Goal: Task Accomplishment & Management: Manage account settings

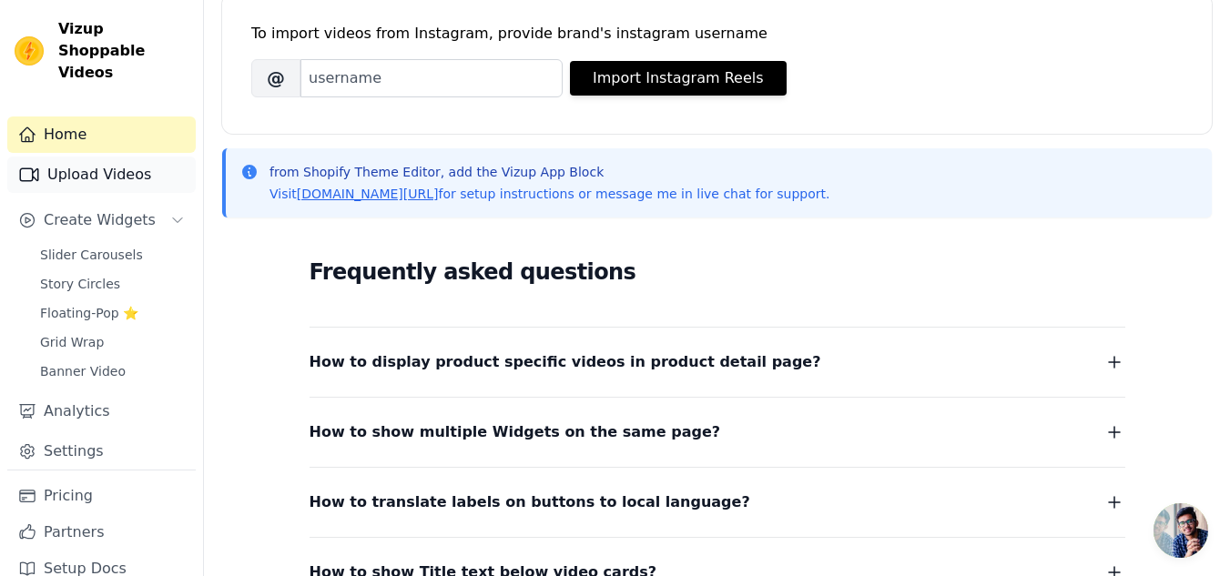
scroll to position [263, 0]
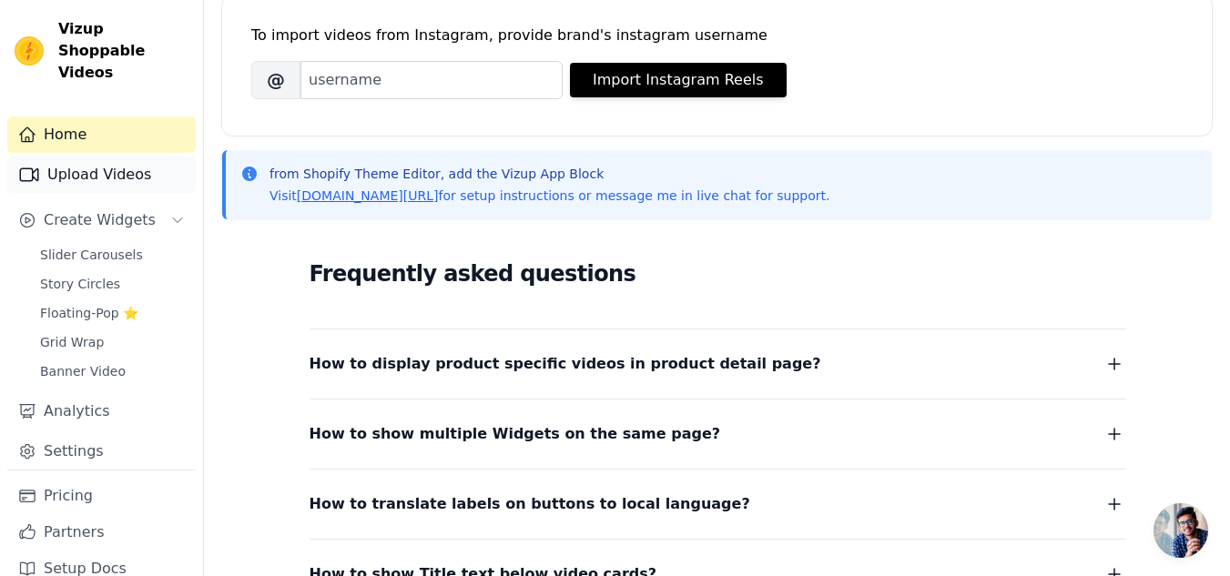
click at [116, 157] on link "Upload Videos" at bounding box center [101, 175] width 189 height 36
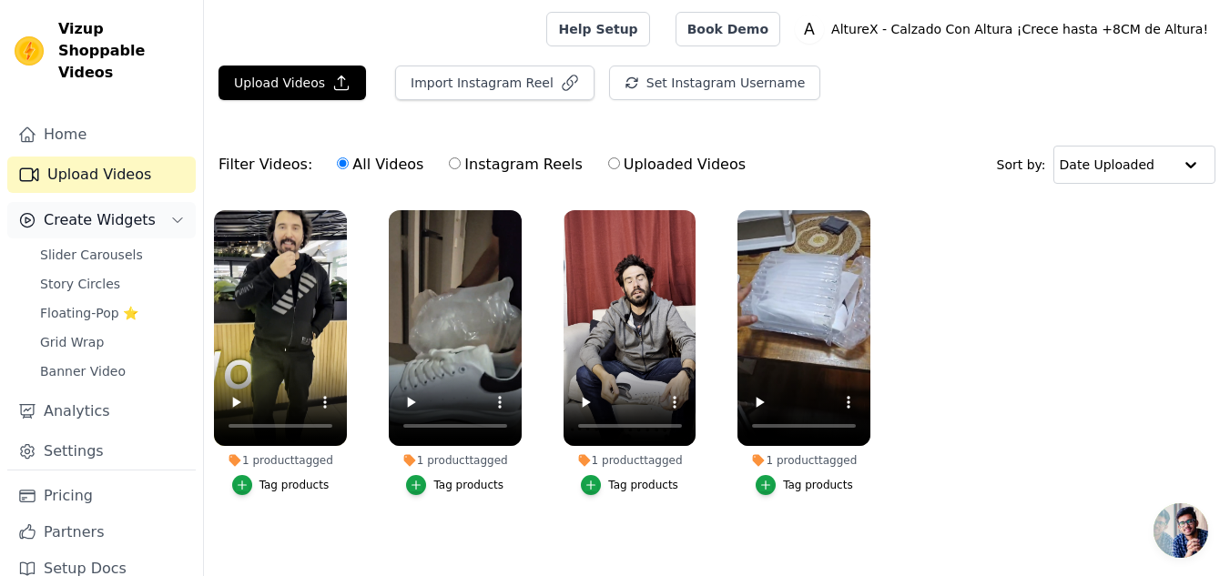
click at [106, 209] on span "Create Widgets" at bounding box center [100, 220] width 112 height 22
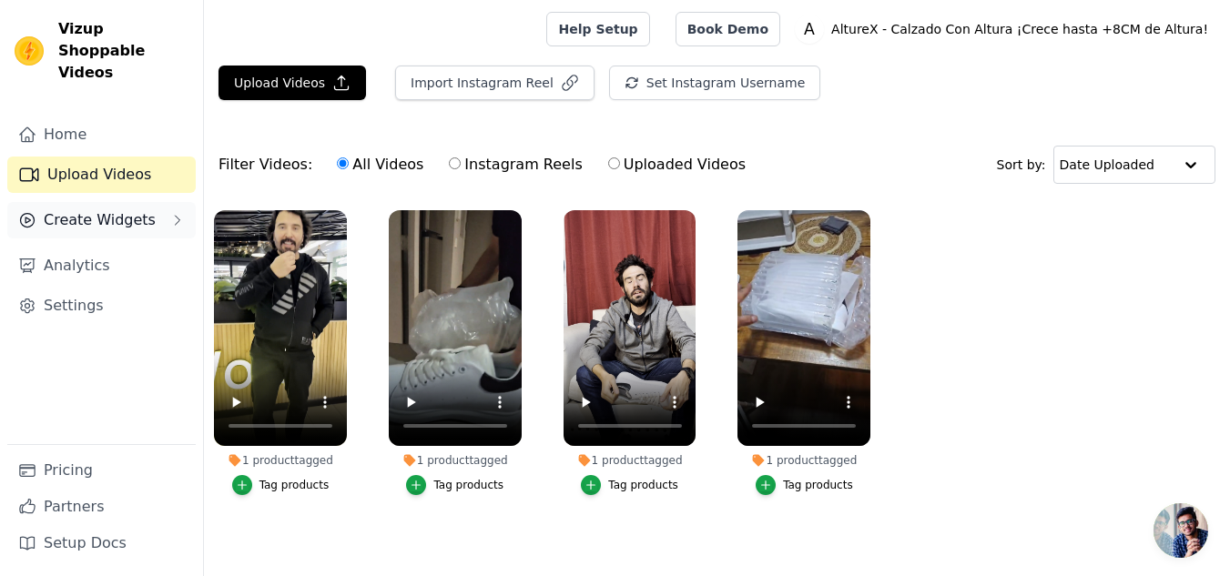
click at [120, 209] on span "Create Widgets" at bounding box center [100, 220] width 112 height 22
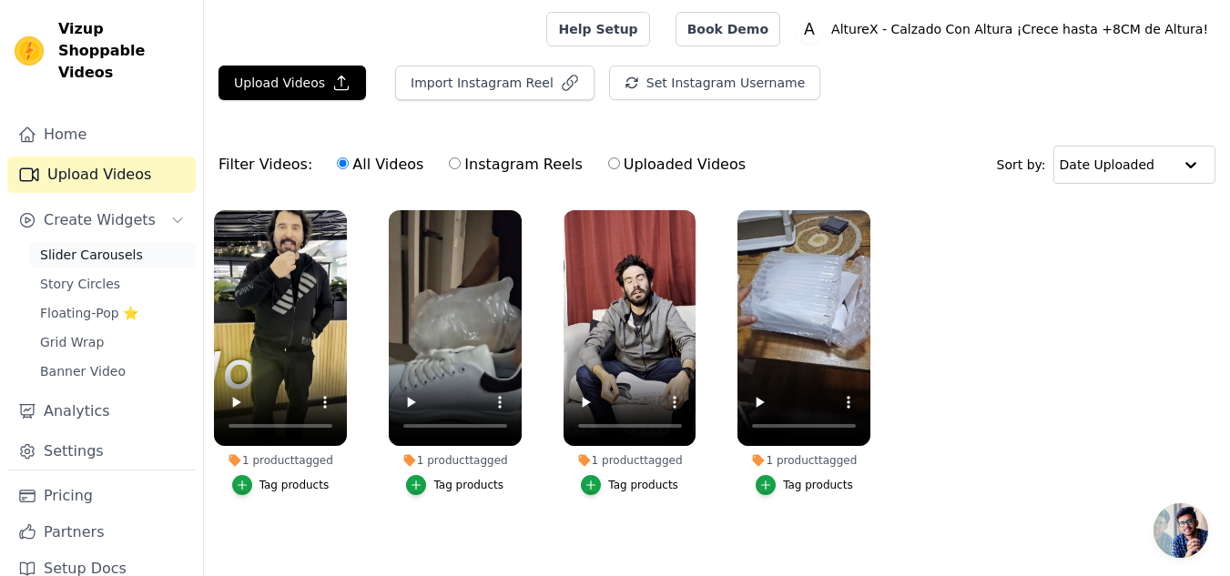
click at [120, 246] on span "Slider Carousels" at bounding box center [91, 255] width 103 height 18
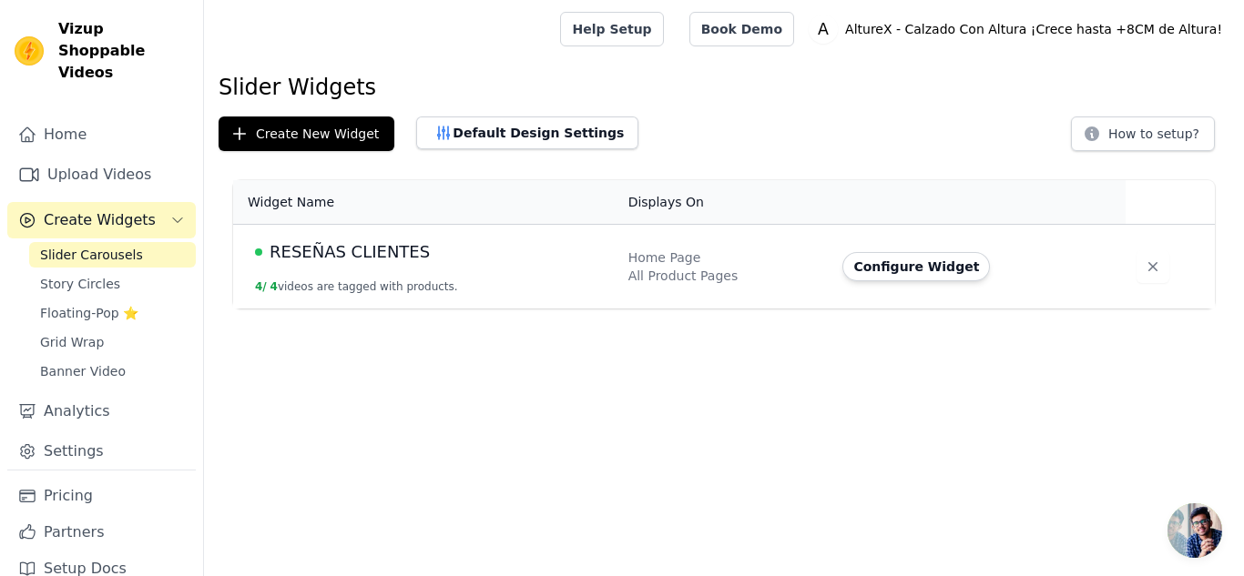
click at [472, 274] on td "RESEÑAS CLIENTES 4 / 4 videos are tagged with products." at bounding box center [425, 267] width 384 height 85
click at [941, 263] on button "Configure Widget" at bounding box center [916, 266] width 148 height 29
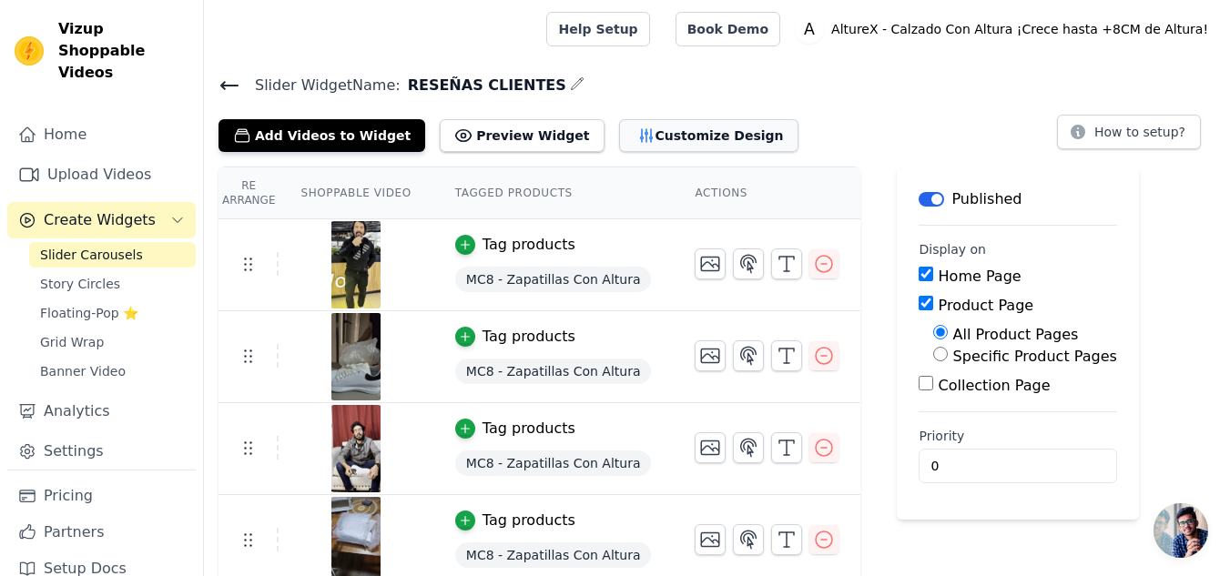
click at [658, 131] on button "Customize Design" at bounding box center [708, 135] width 179 height 33
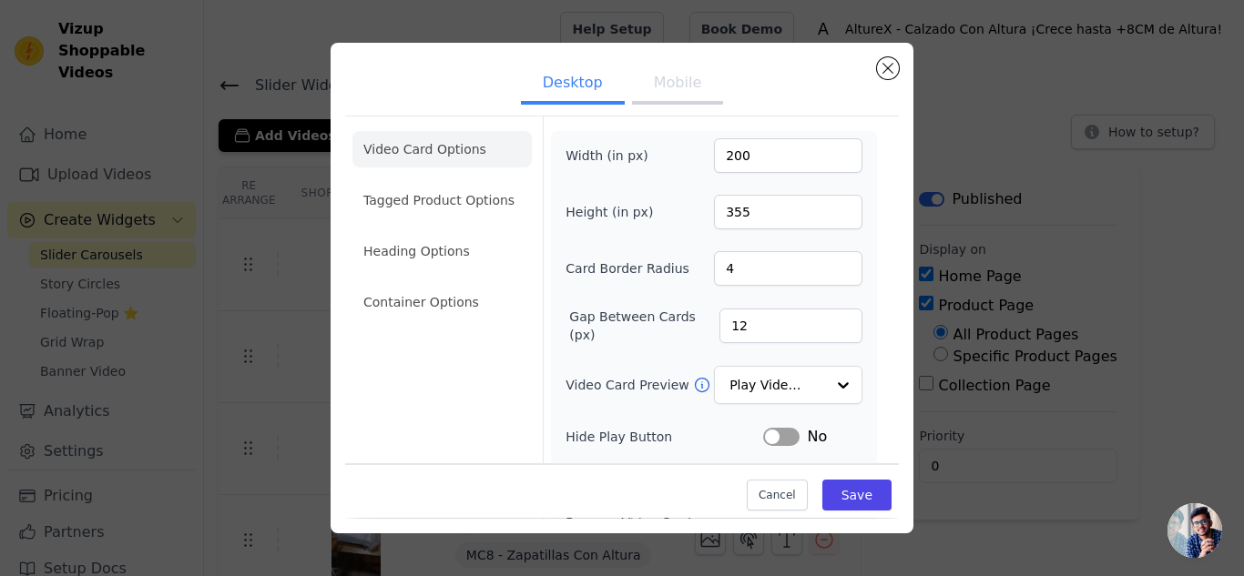
click at [468, 196] on li "Tagged Product Options" at bounding box center [441, 200] width 179 height 36
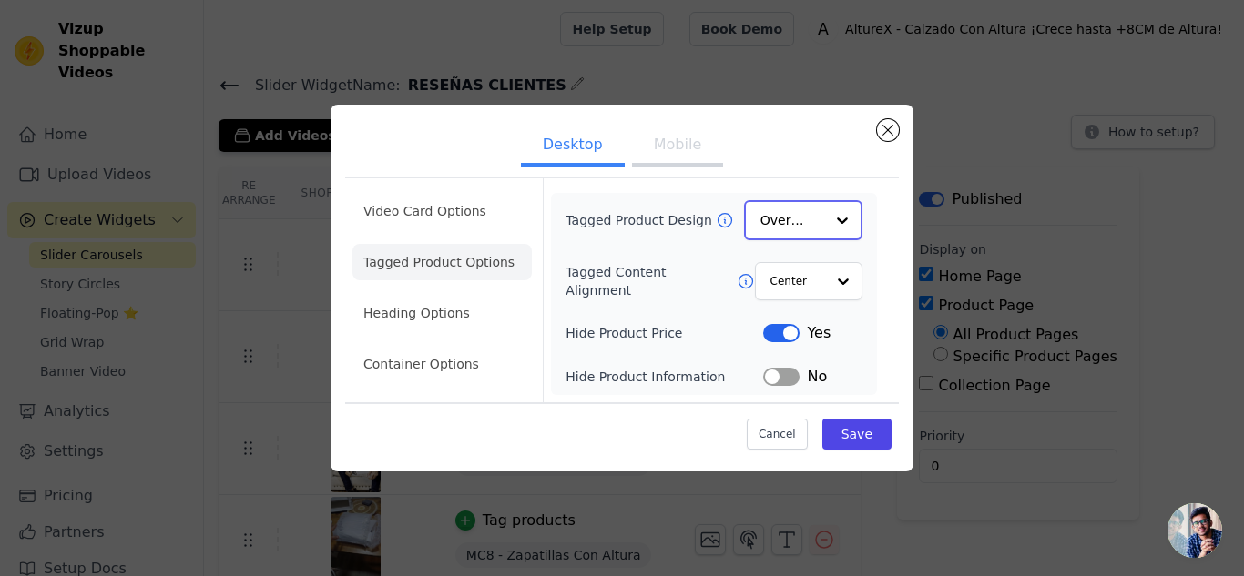
click at [816, 230] on input "Tagged Product Design" at bounding box center [792, 220] width 64 height 36
click at [837, 219] on div at bounding box center [842, 220] width 36 height 36
click at [842, 223] on div at bounding box center [842, 220] width 36 height 36
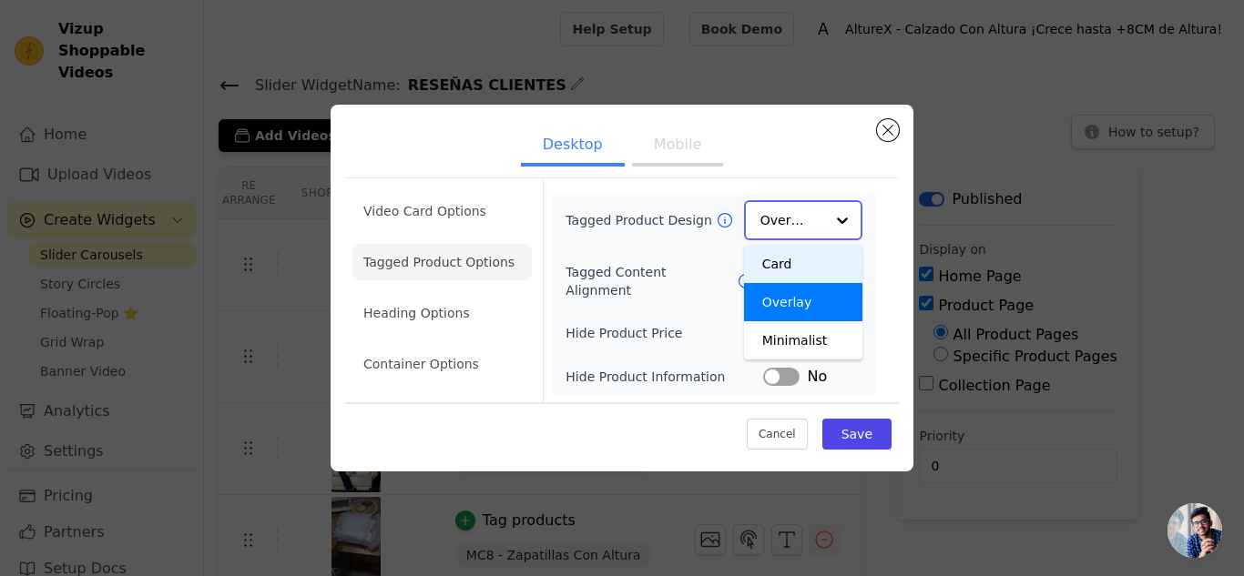
click at [821, 258] on div "Card" at bounding box center [803, 264] width 118 height 38
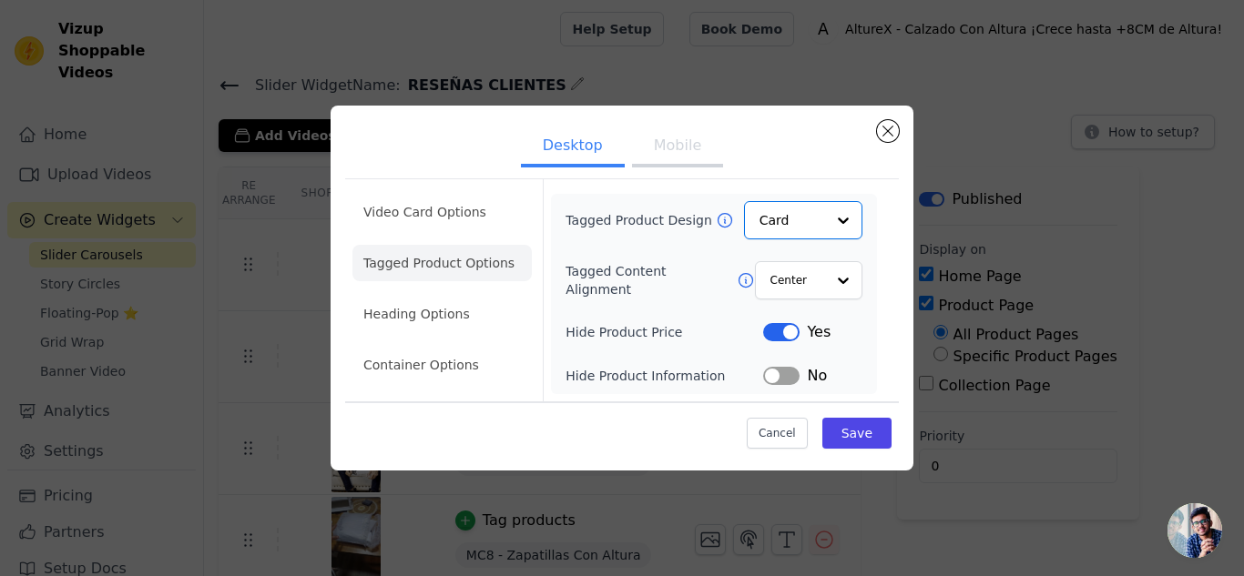
click at [668, 148] on button "Mobile" at bounding box center [677, 148] width 91 height 40
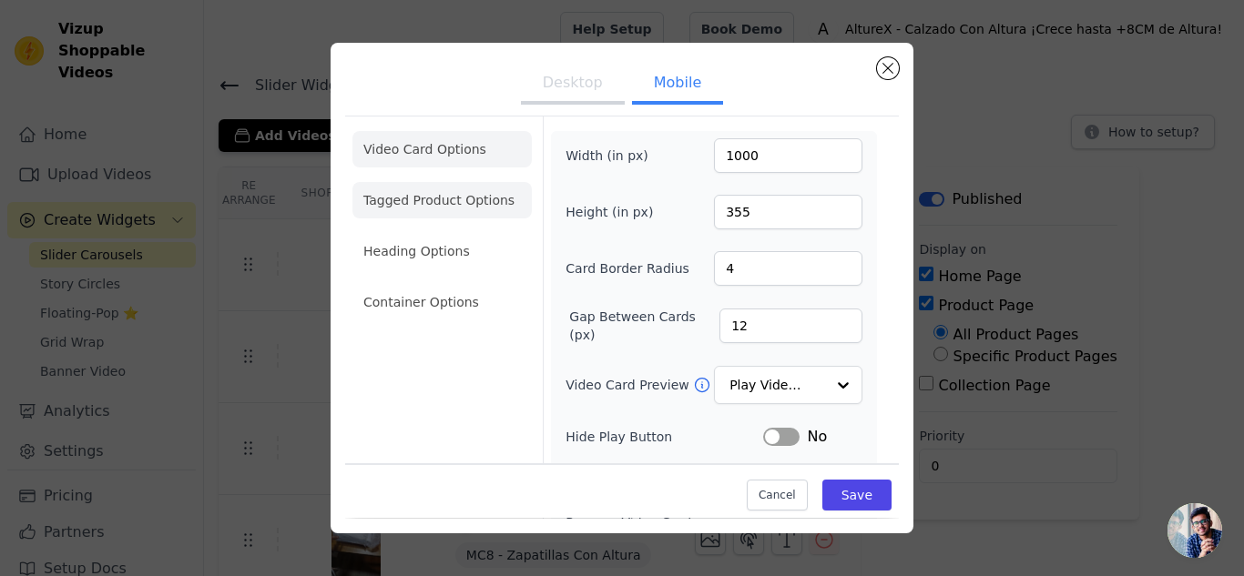
click at [452, 186] on li "Tagged Product Options" at bounding box center [441, 200] width 179 height 36
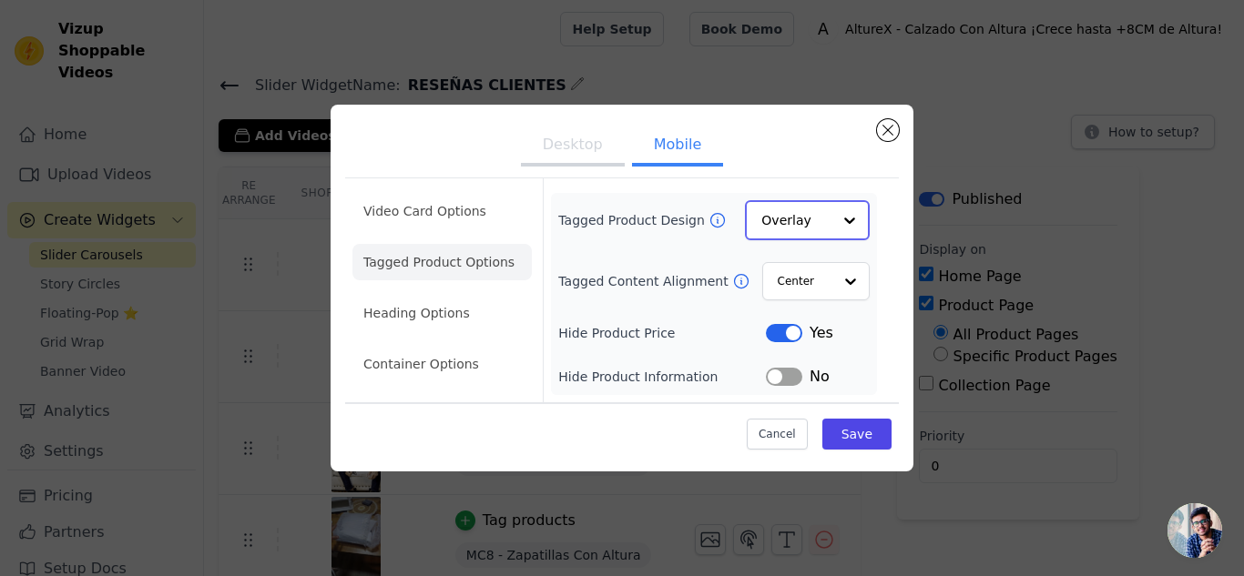
click at [805, 230] on input "Tagged Product Design" at bounding box center [796, 220] width 70 height 36
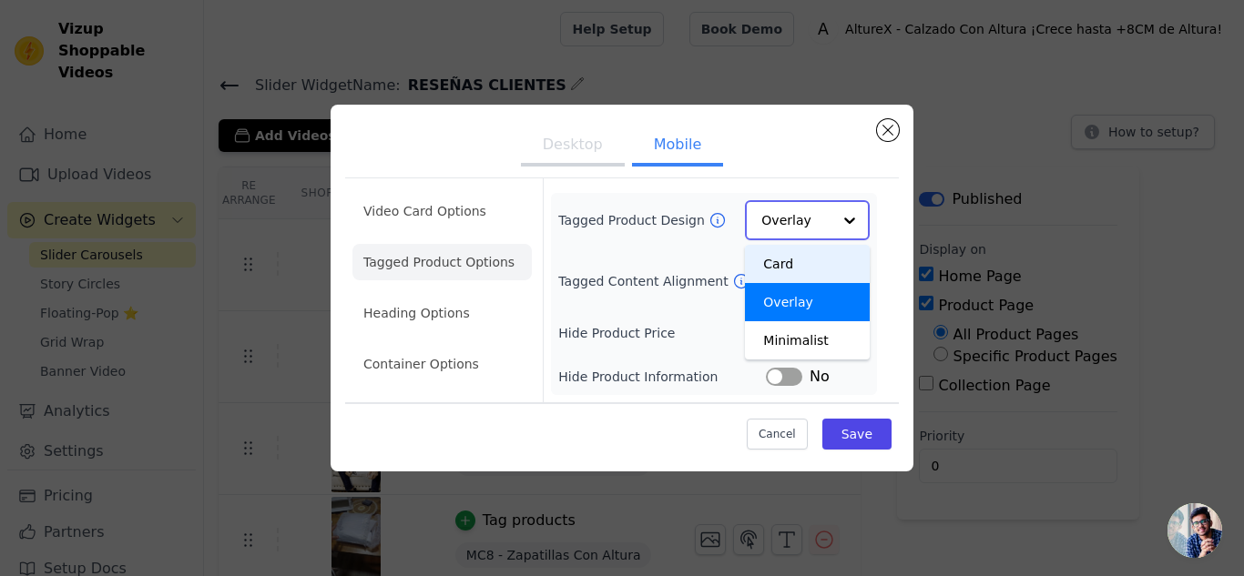
click at [802, 264] on div "Card" at bounding box center [807, 264] width 125 height 38
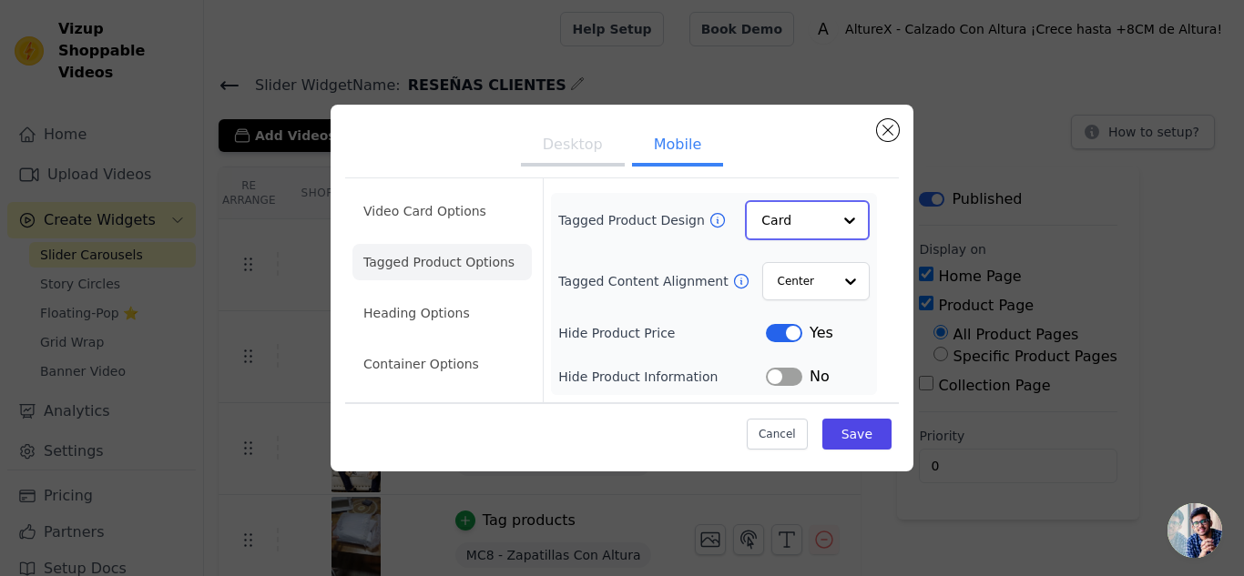
click at [802, 236] on div "Option Card, selected. Select is focused, type to refine list, press down to op…" at bounding box center [807, 220] width 125 height 40
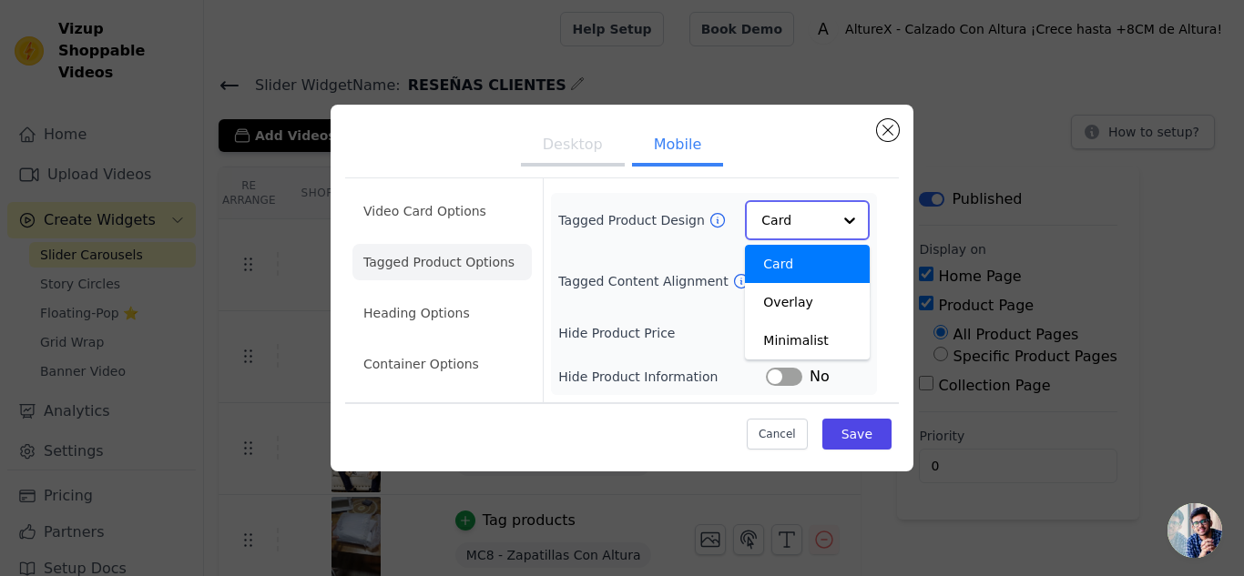
click at [807, 230] on input "Tagged Product Design" at bounding box center [796, 220] width 70 height 36
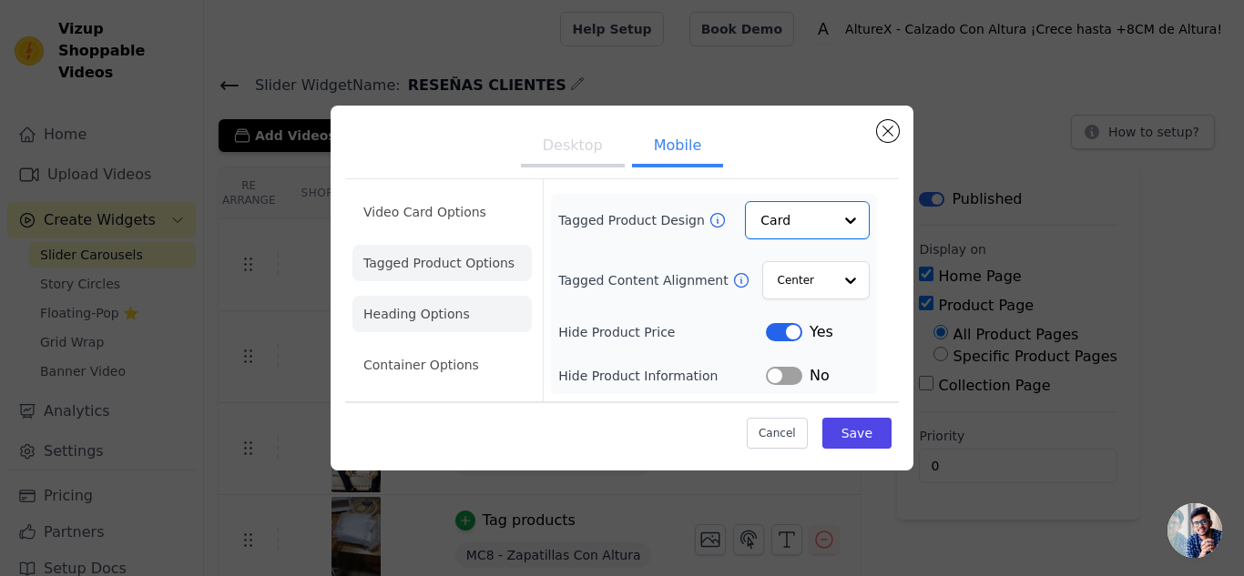
click at [475, 311] on li "Heading Options" at bounding box center [441, 314] width 179 height 36
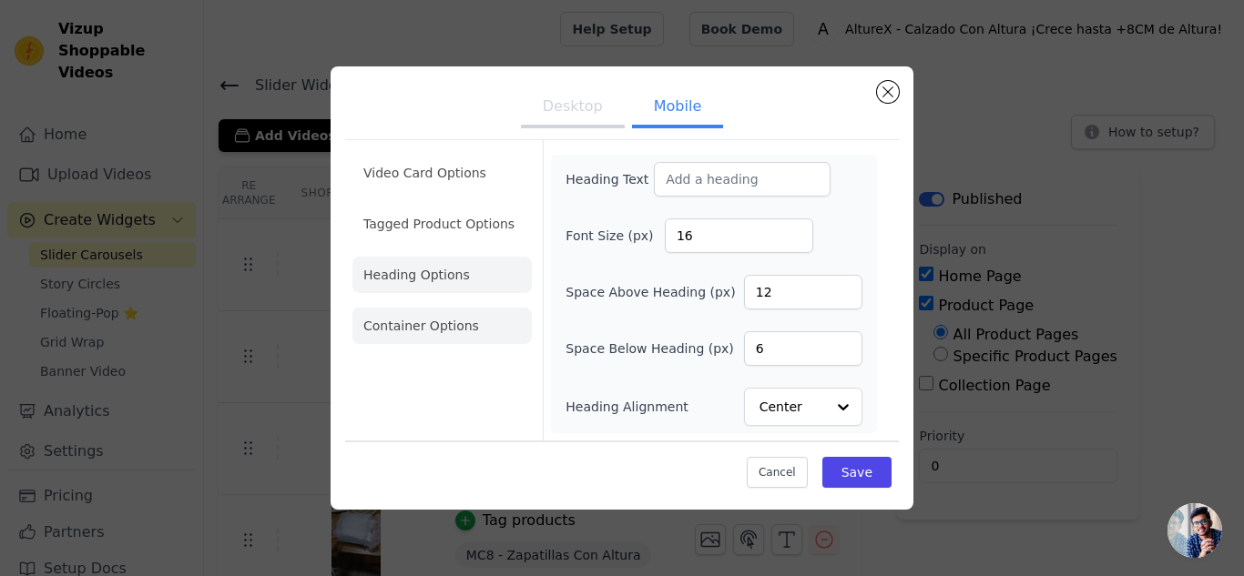
click at [482, 316] on li "Container Options" at bounding box center [441, 326] width 179 height 36
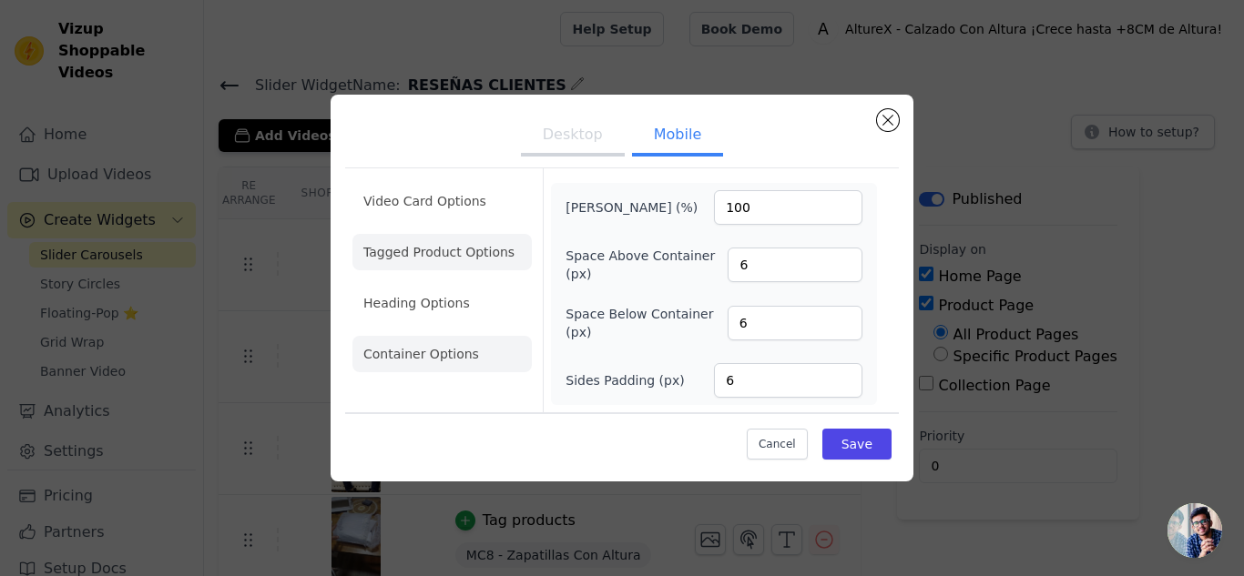
click at [465, 255] on li "Tagged Product Options" at bounding box center [441, 252] width 179 height 36
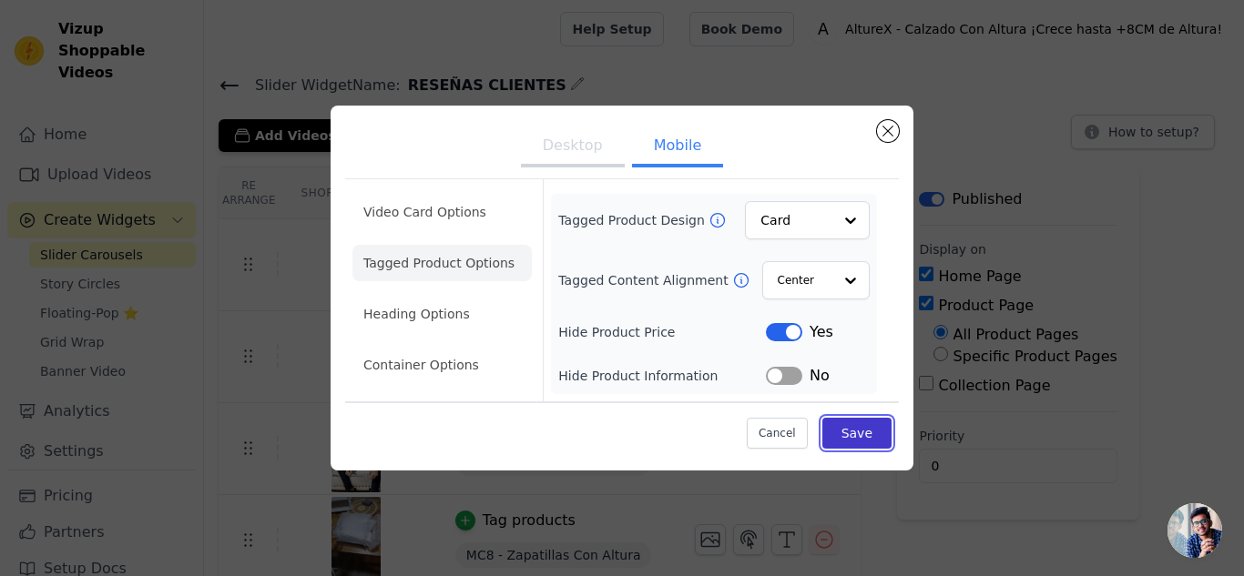
click at [865, 434] on button "Save" at bounding box center [856, 433] width 69 height 31
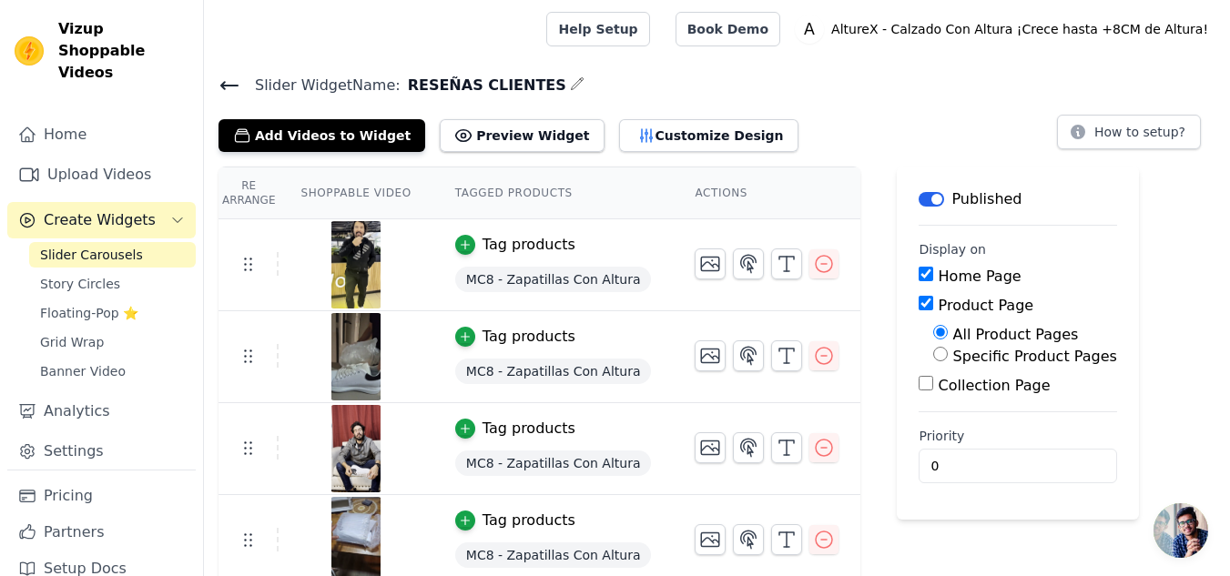
click at [107, 246] on span "Slider Carousels" at bounding box center [91, 255] width 103 height 18
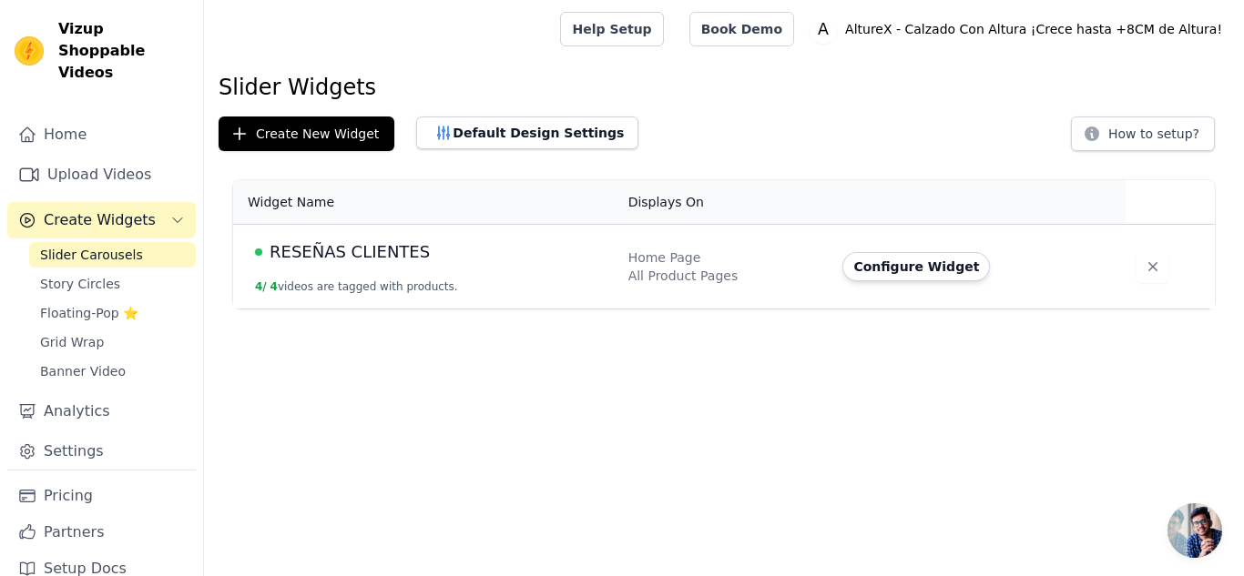
click at [379, 273] on td "RESEÑAS CLIENTES 4 / 4 videos are tagged with products." at bounding box center [425, 267] width 384 height 85
click at [127, 271] on link "Story Circles" at bounding box center [112, 284] width 167 height 26
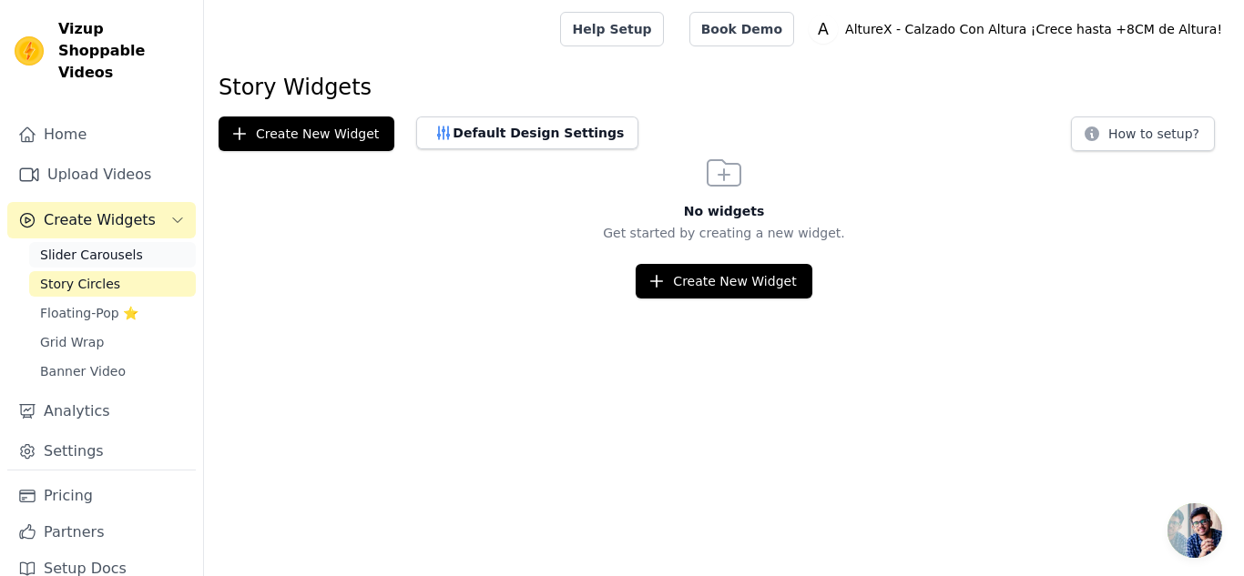
click at [108, 246] on span "Slider Carousels" at bounding box center [91, 255] width 103 height 18
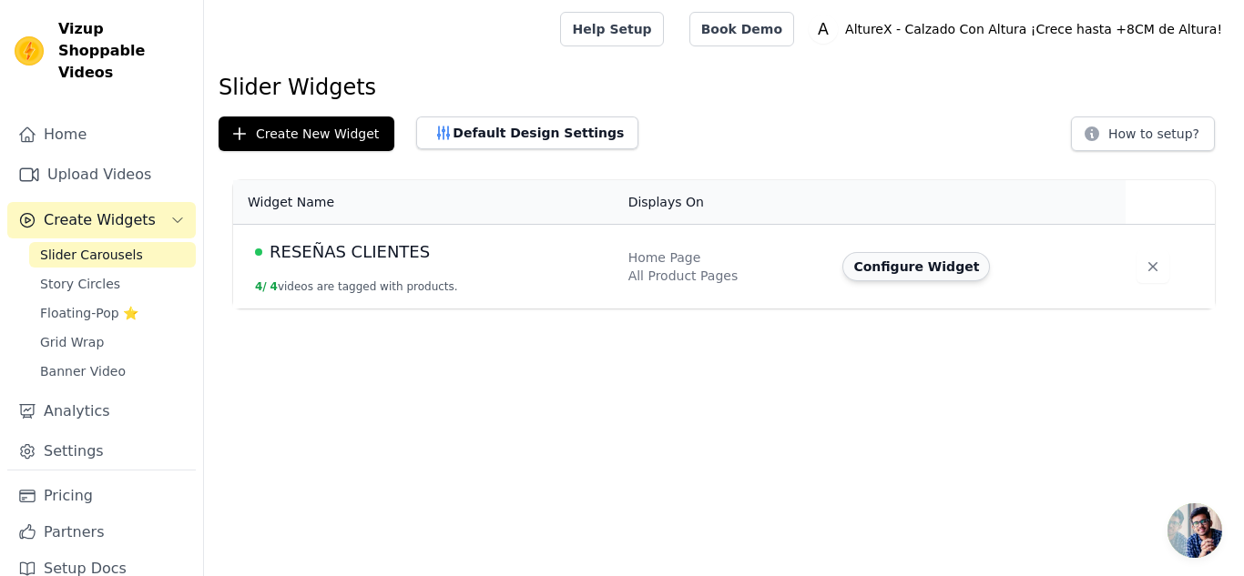
click at [903, 279] on button "Configure Widget" at bounding box center [916, 266] width 148 height 29
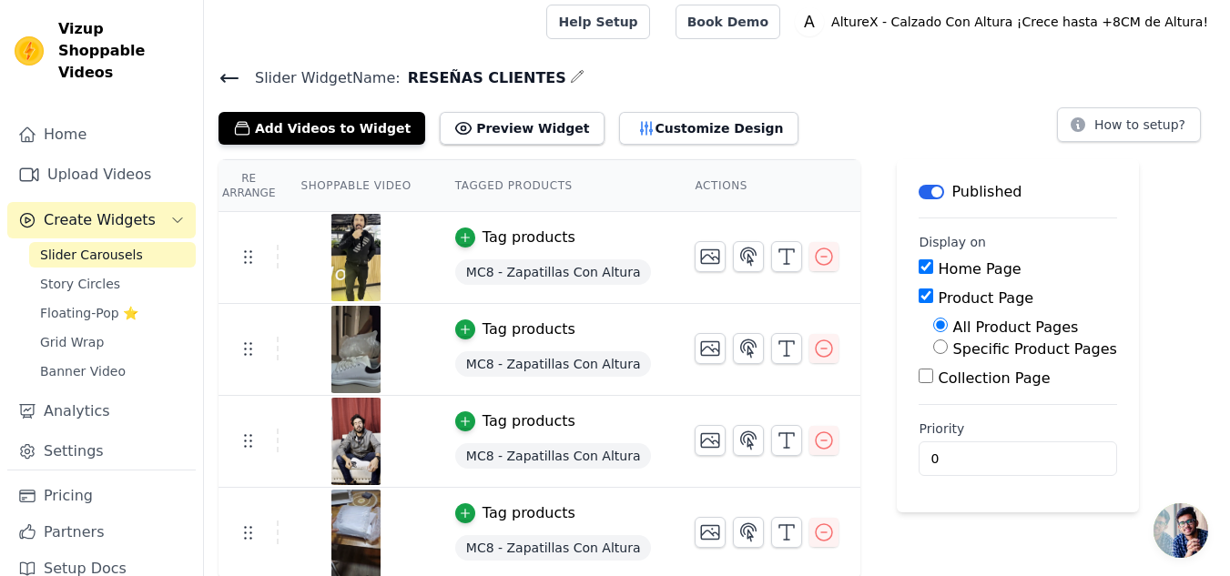
scroll to position [10, 0]
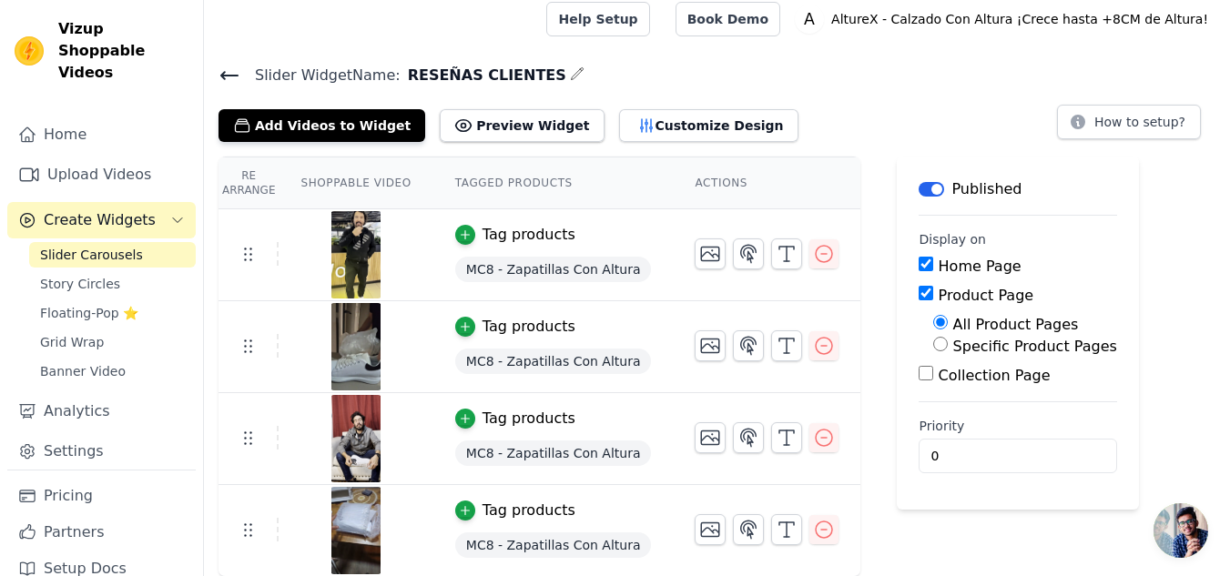
click at [637, 141] on div "Slider Widget Name: RESEÑAS CLIENTES Add Videos to Widget Preview Widget Custom…" at bounding box center [717, 320] width 1026 height 515
click at [635, 135] on button "Customize Design" at bounding box center [708, 125] width 179 height 33
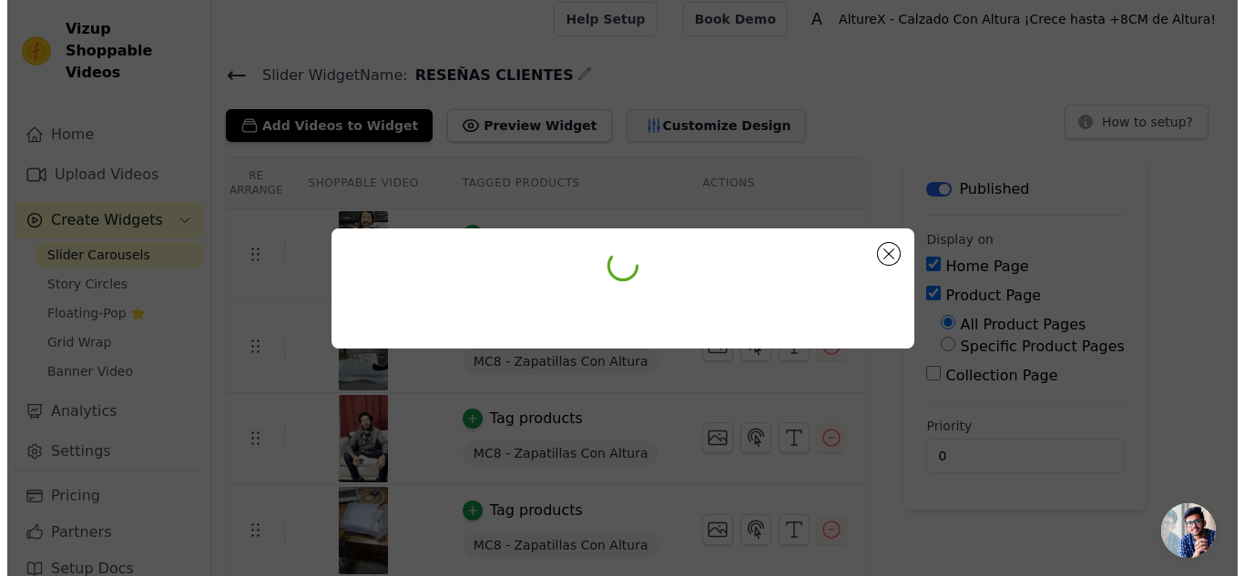
scroll to position [0, 0]
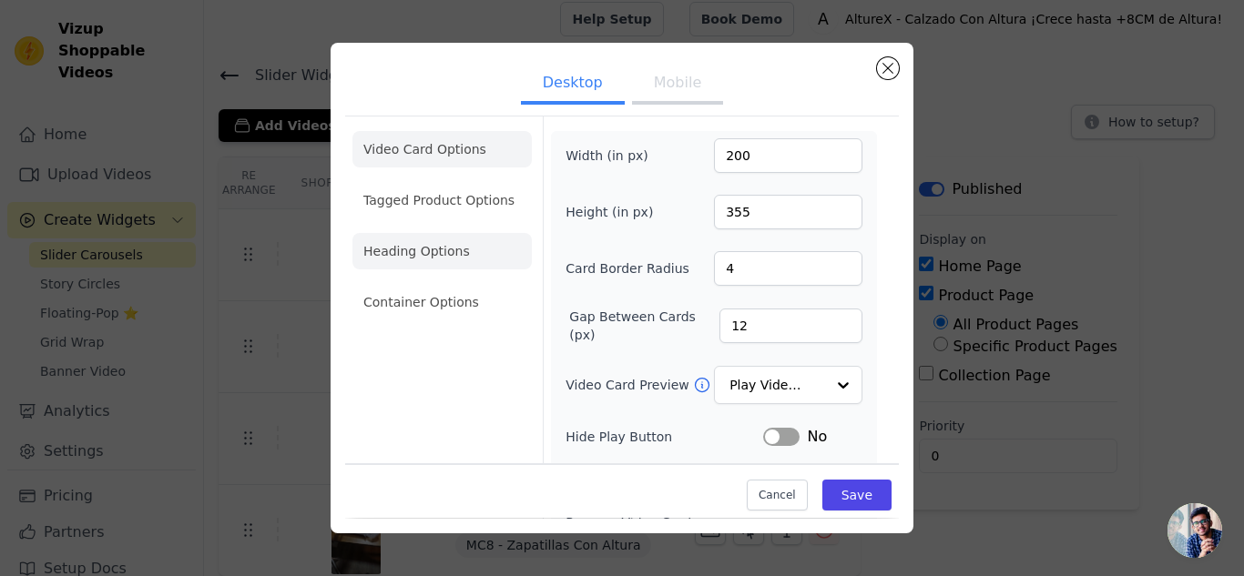
click at [474, 261] on li "Heading Options" at bounding box center [441, 251] width 179 height 36
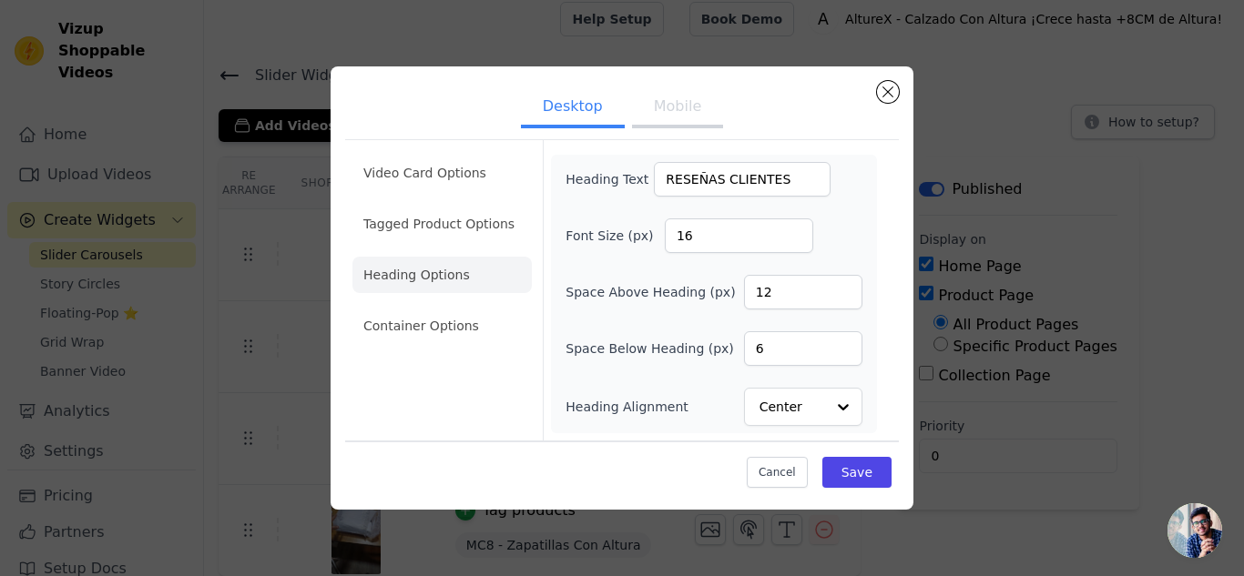
click at [677, 116] on button "Mobile" at bounding box center [677, 108] width 91 height 40
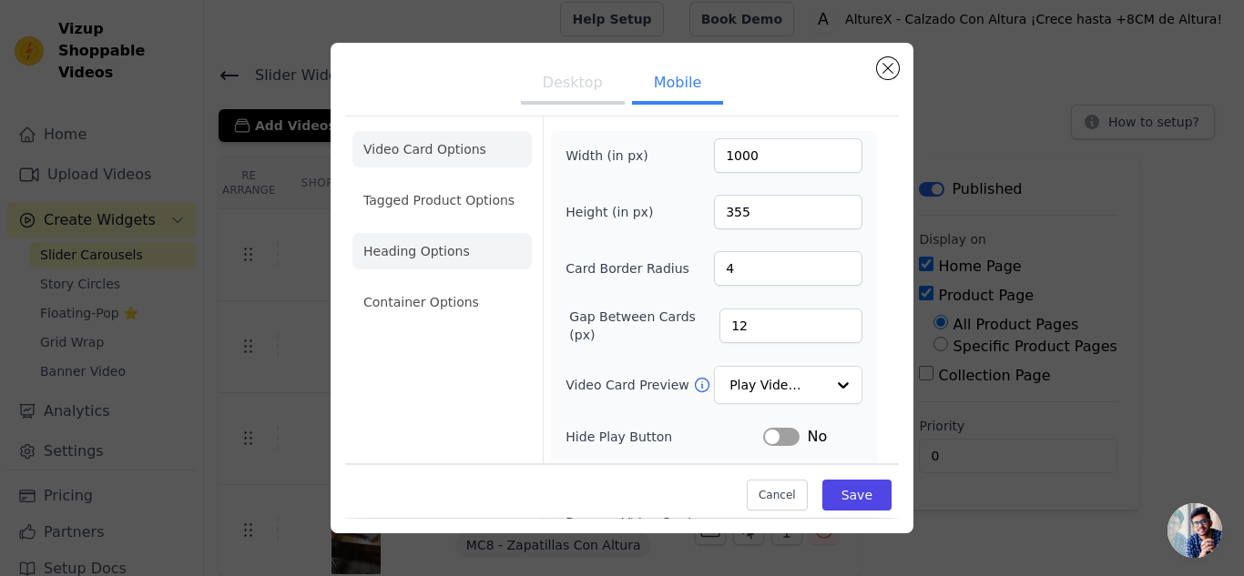
click at [450, 261] on li "Heading Options" at bounding box center [441, 251] width 179 height 36
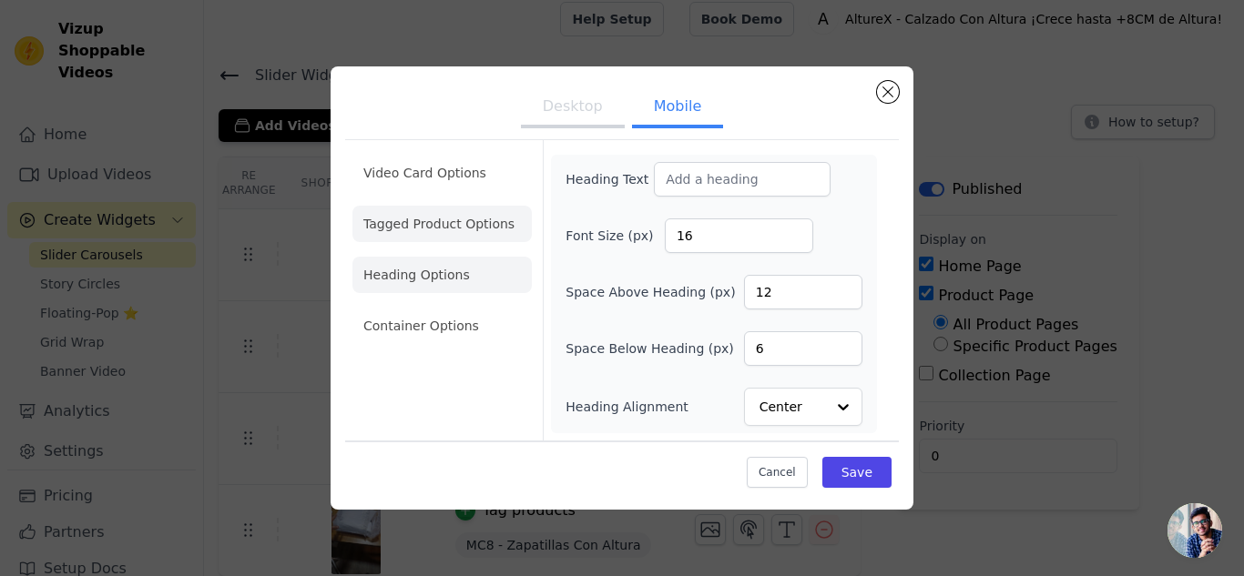
drag, startPoint x: 448, startPoint y: 247, endPoint x: 455, endPoint y: 231, distance: 17.1
click at [449, 244] on ul "Video Card Options Tagged Product Options Heading Options Container Options" at bounding box center [441, 250] width 179 height 204
click at [455, 231] on li "Tagged Product Options" at bounding box center [441, 224] width 179 height 36
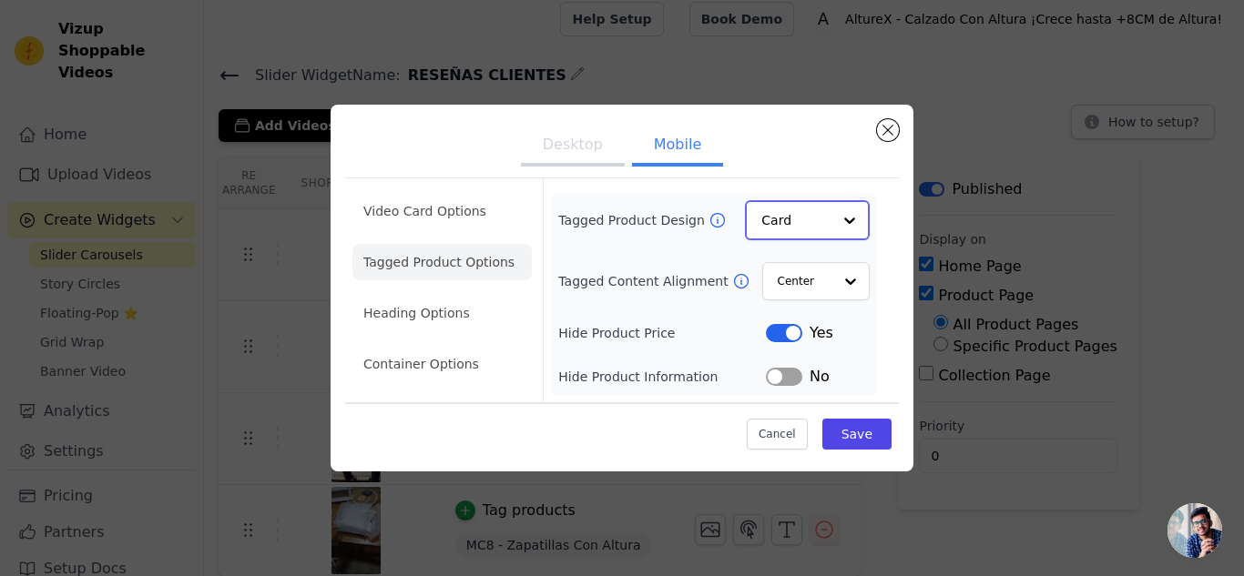
click at [814, 217] on input "Tagged Product Design" at bounding box center [796, 220] width 70 height 36
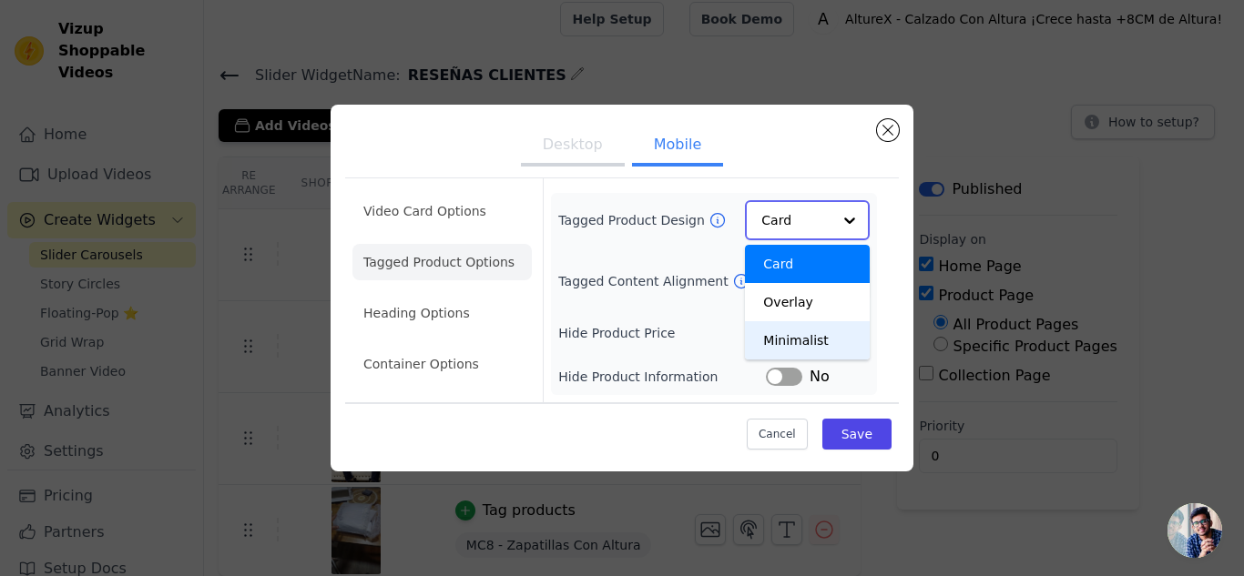
click at [803, 339] on div "Minimalist" at bounding box center [807, 340] width 125 height 38
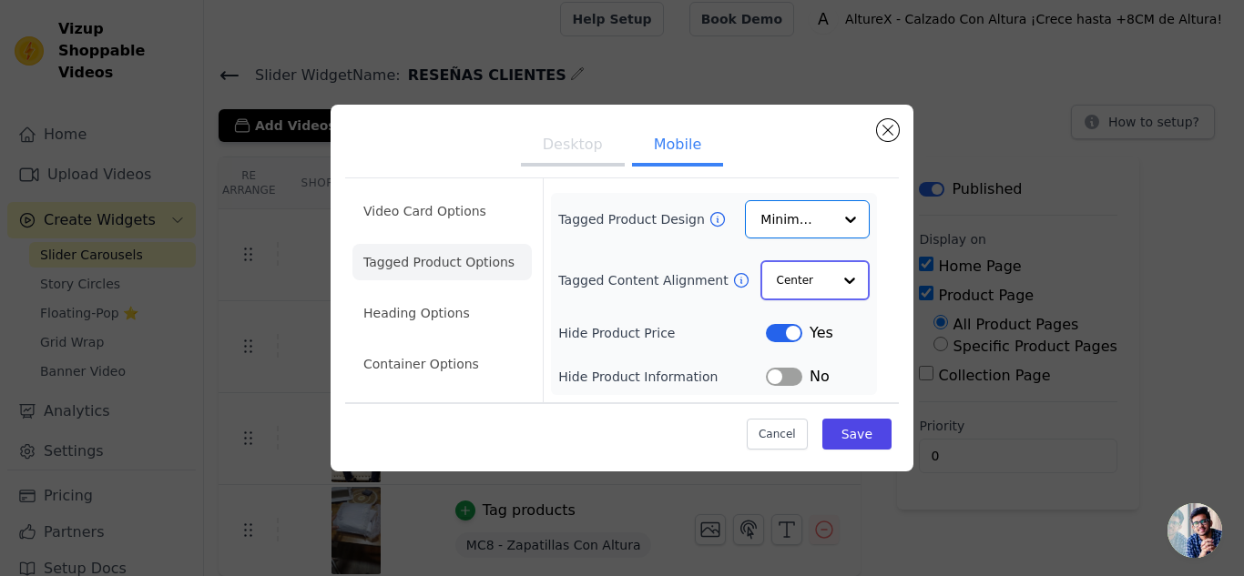
click at [817, 279] on input "Tagged Content Alignment" at bounding box center [804, 280] width 55 height 36
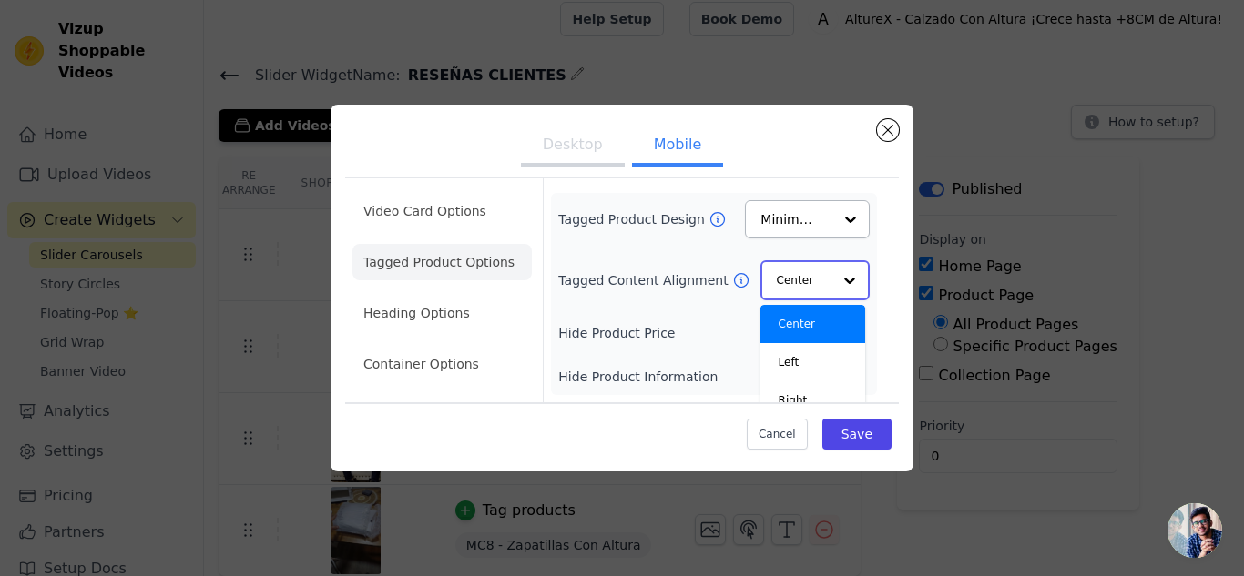
click at [824, 283] on div "Center Left Right Option Center, selected. You are currently focused on option …" at bounding box center [814, 280] width 109 height 40
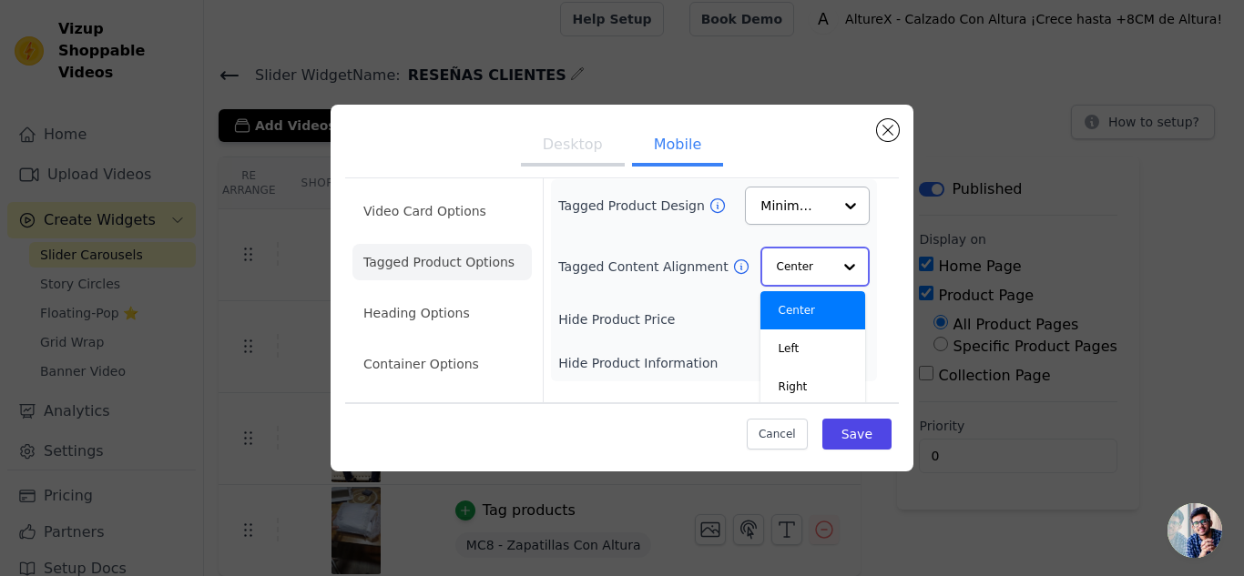
scroll to position [17, 0]
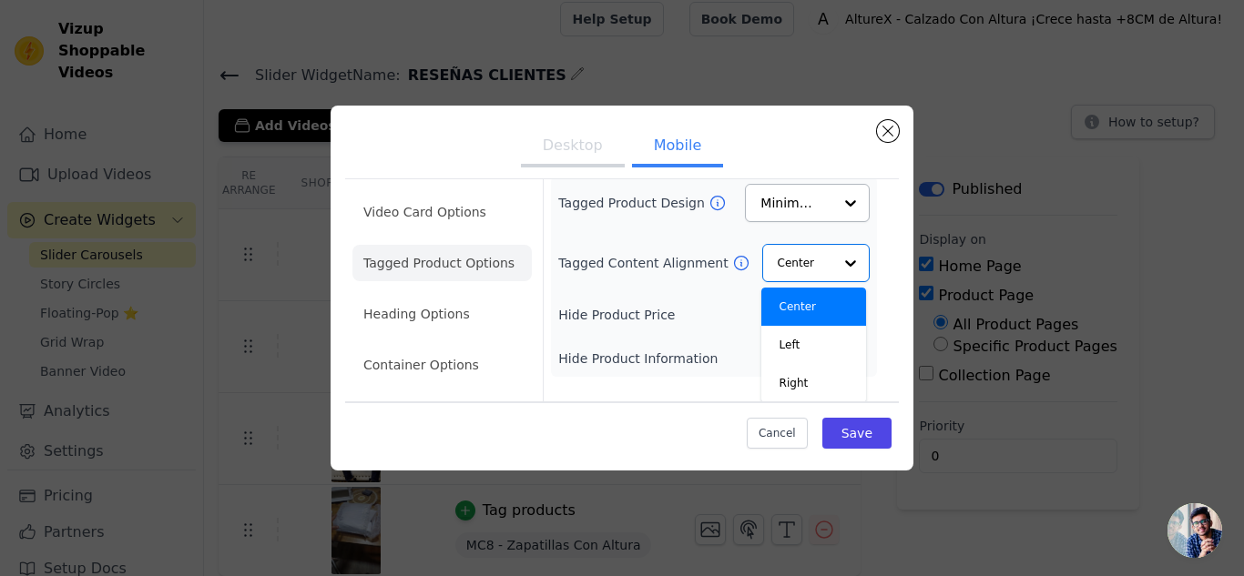
click at [664, 303] on div "Tagged Product Design Minimalist Tagged Content Alignment Center Left Right Opt…" at bounding box center [713, 277] width 311 height 186
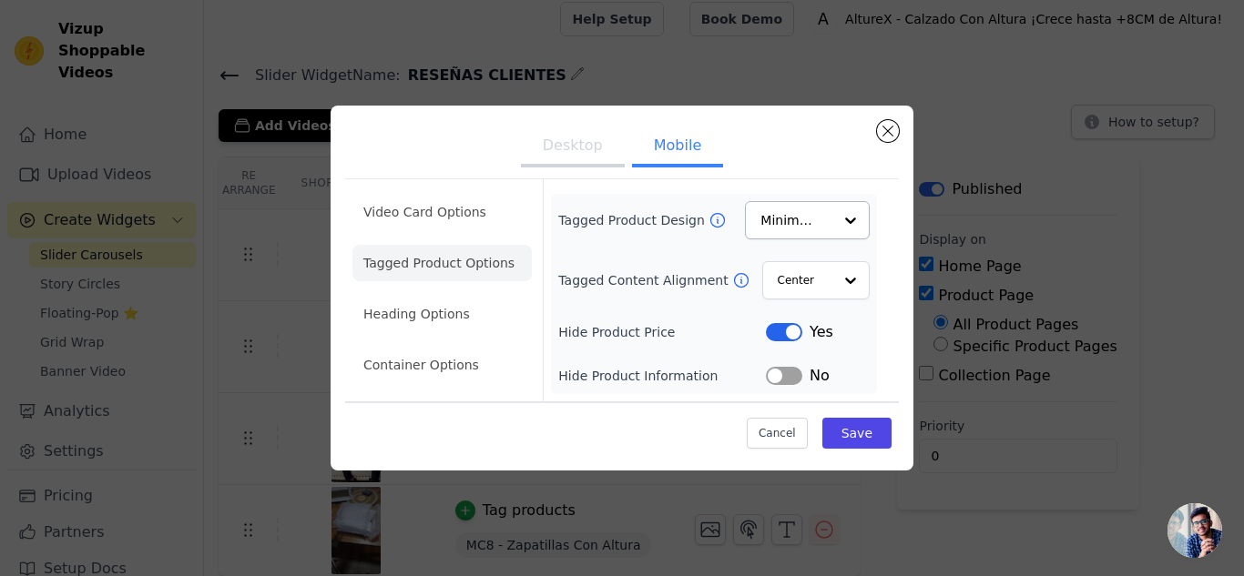
click at [427, 387] on ul "Video Card Options Tagged Product Options Heading Options Container Options" at bounding box center [441, 289] width 179 height 204
click at [433, 369] on li "Container Options" at bounding box center [441, 365] width 179 height 36
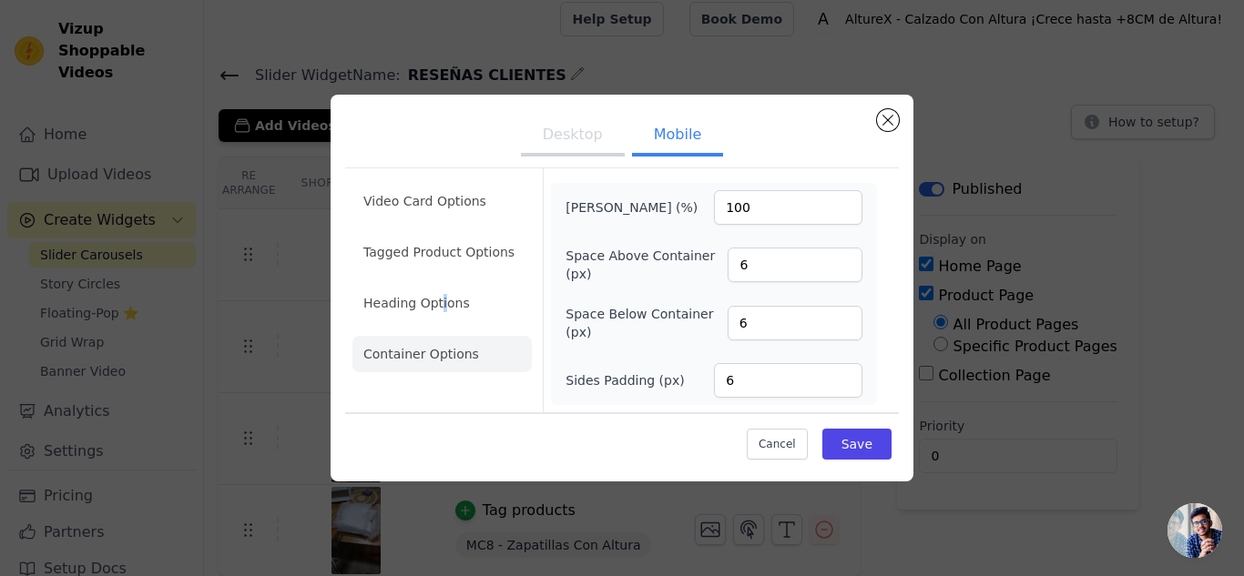
click at [438, 313] on li "Heading Options" at bounding box center [441, 303] width 179 height 36
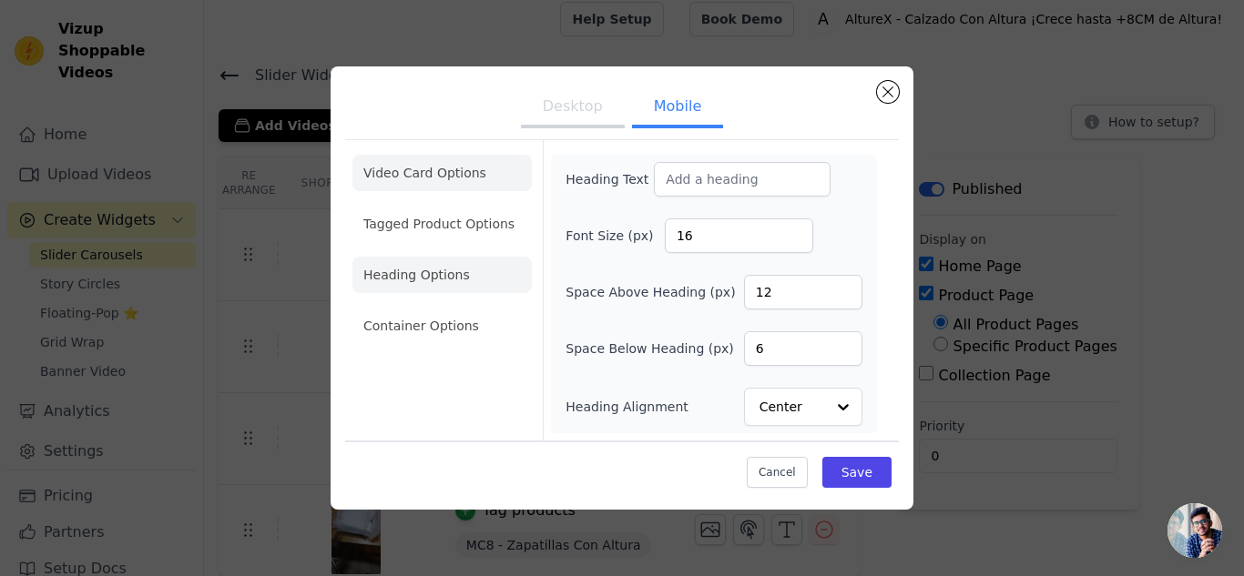
click at [446, 188] on li "Video Card Options" at bounding box center [441, 173] width 179 height 36
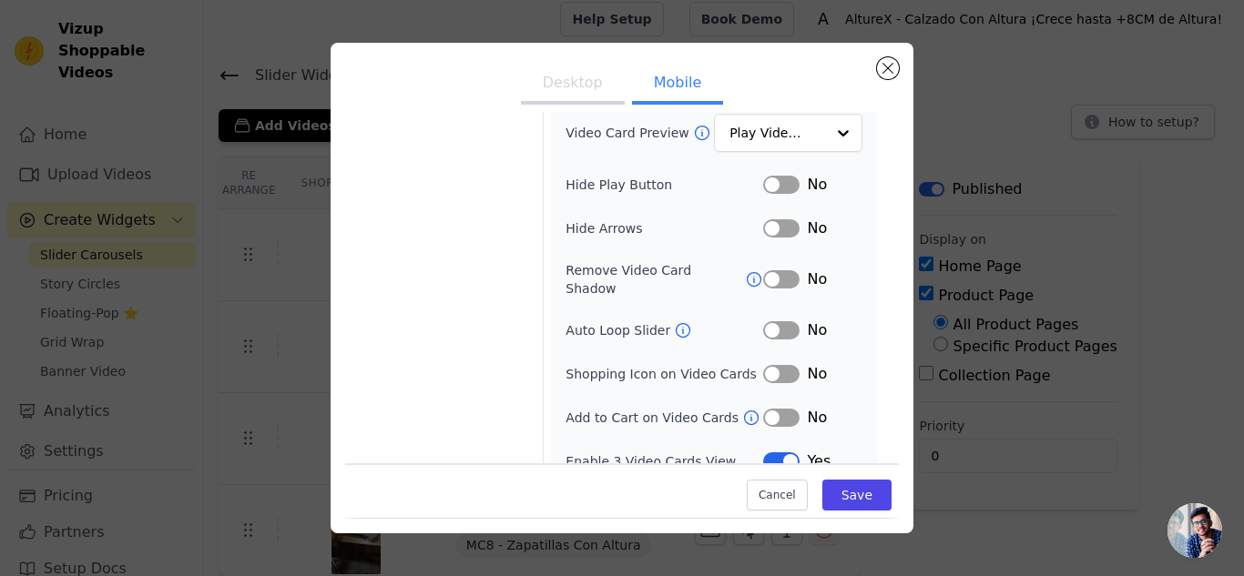
scroll to position [259, 0]
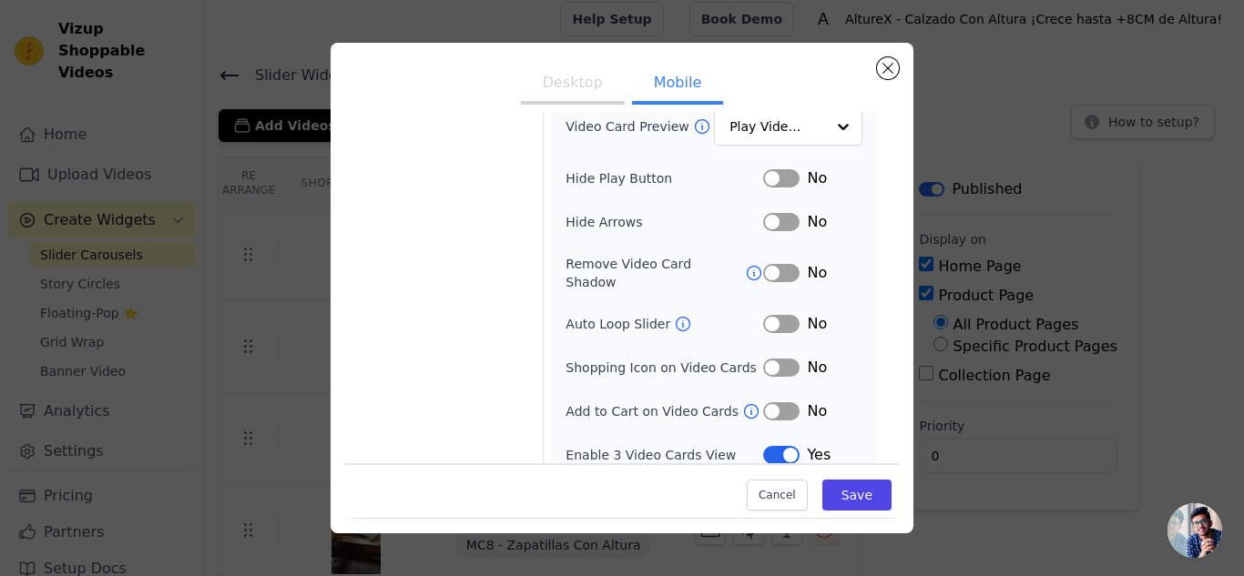
click at [770, 403] on button "Label" at bounding box center [781, 412] width 36 height 18
click at [777, 315] on button "Label" at bounding box center [781, 324] width 36 height 18
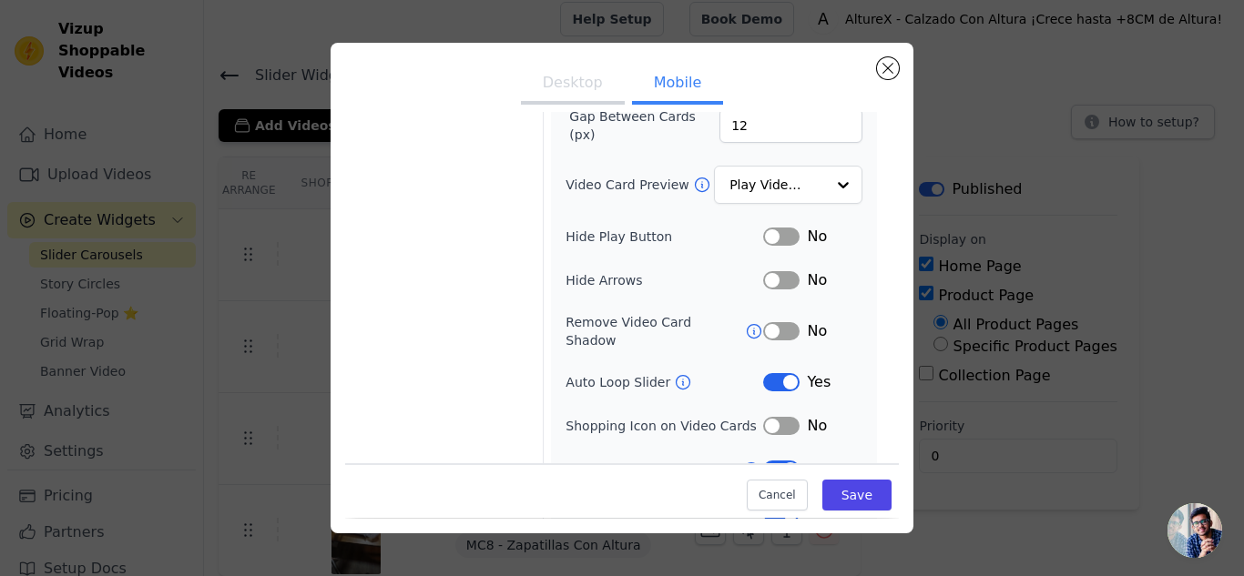
scroll to position [168, 0]
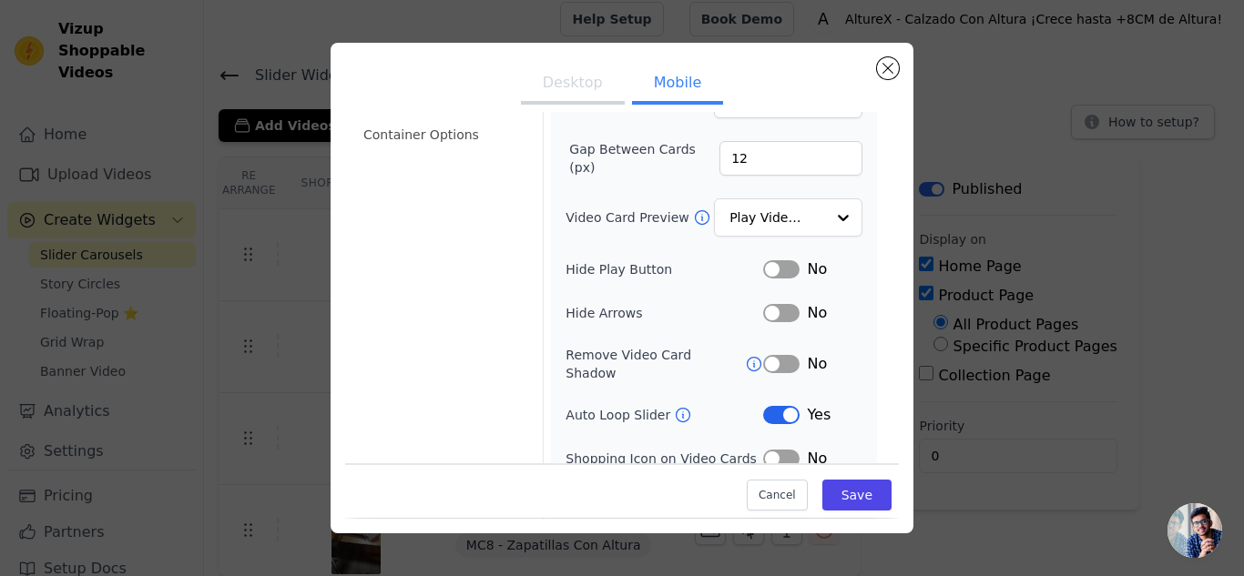
click at [781, 360] on button "Label" at bounding box center [781, 364] width 36 height 18
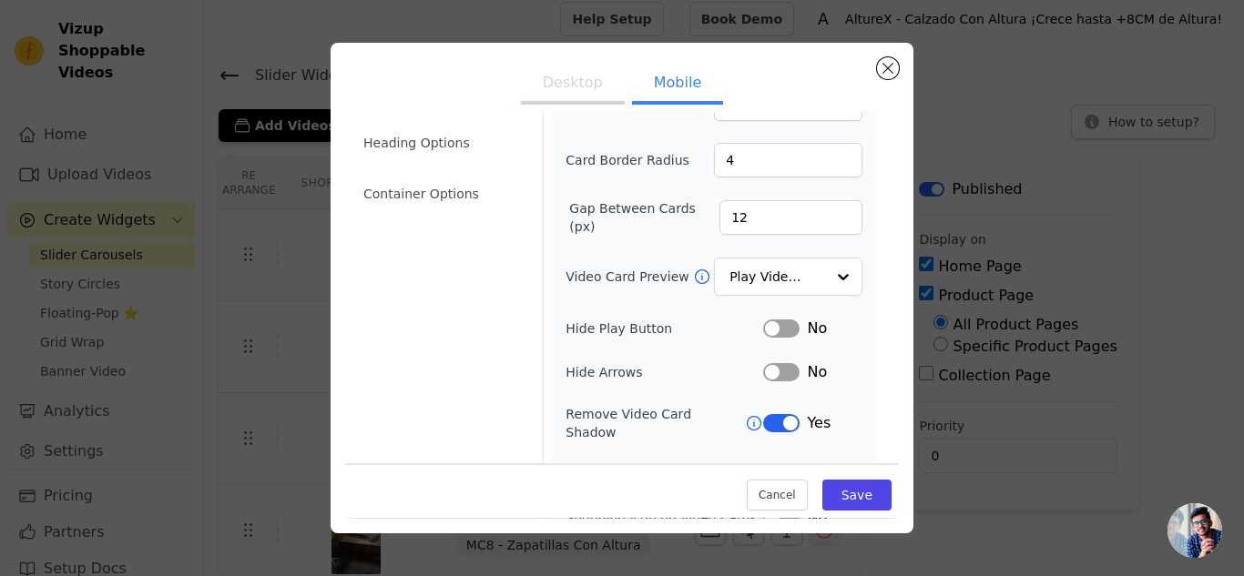
scroll to position [77, 0]
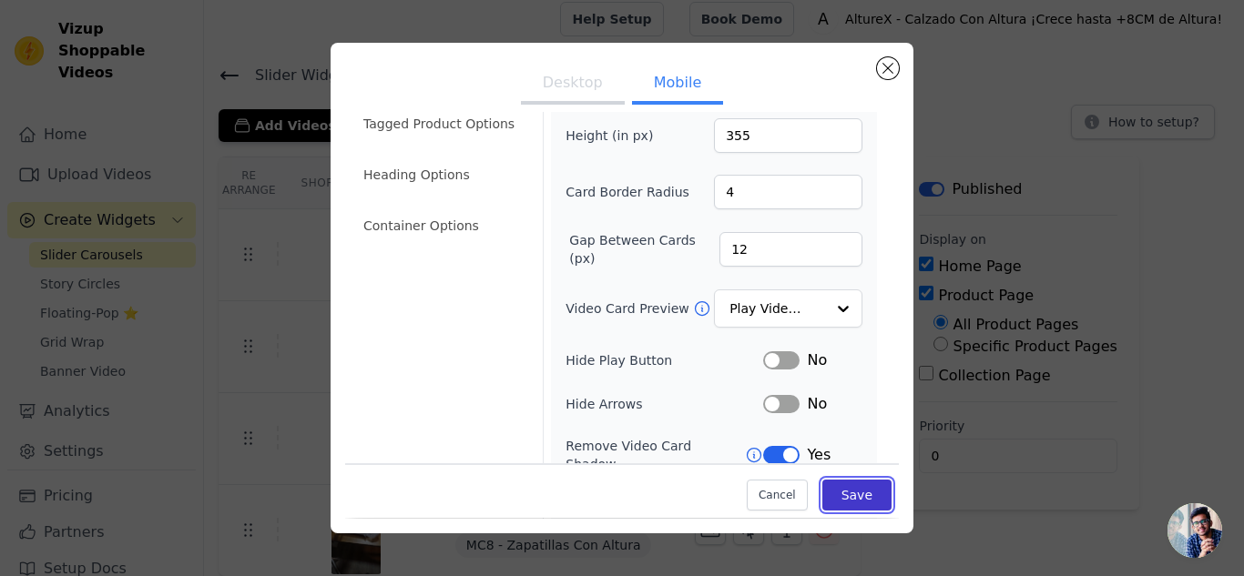
click at [839, 497] on button "Save" at bounding box center [856, 496] width 69 height 31
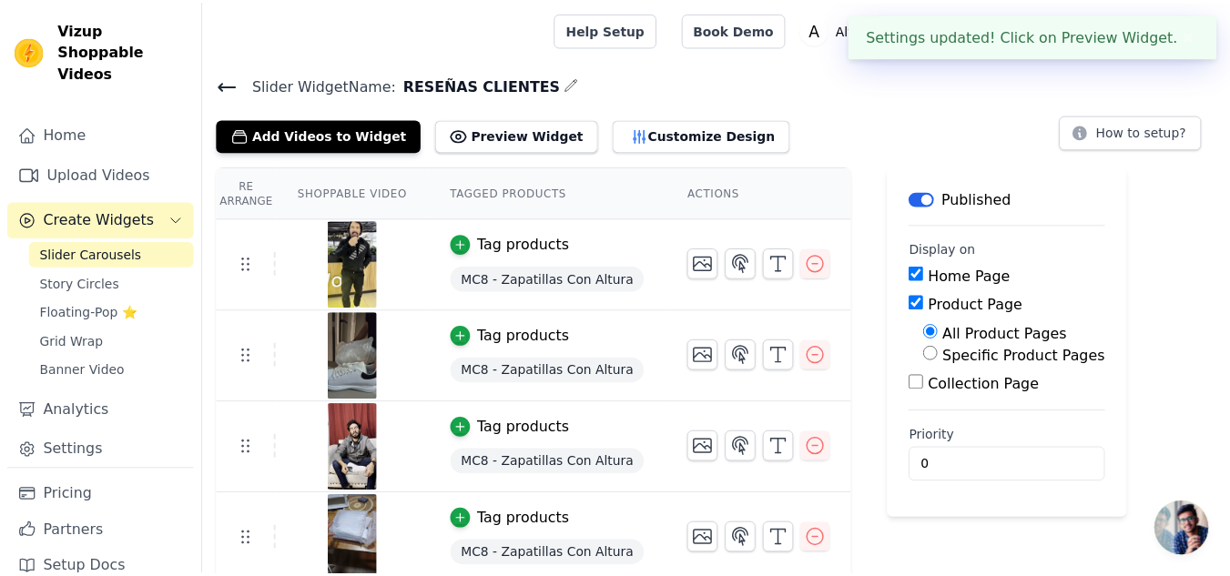
scroll to position [10, 0]
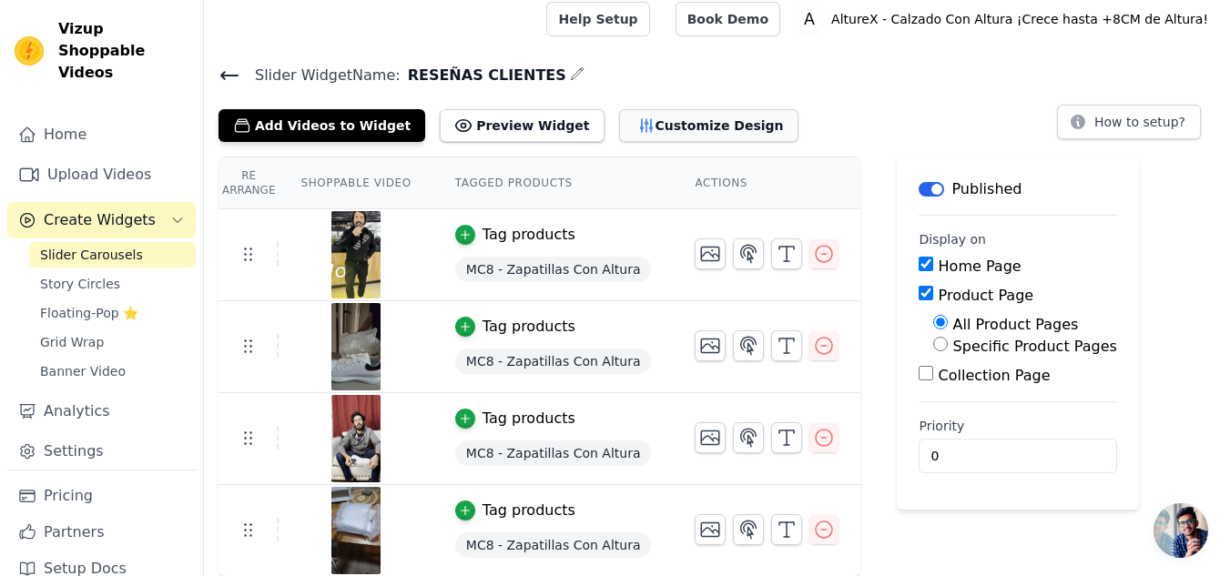
click at [619, 129] on button "Customize Design" at bounding box center [708, 125] width 179 height 33
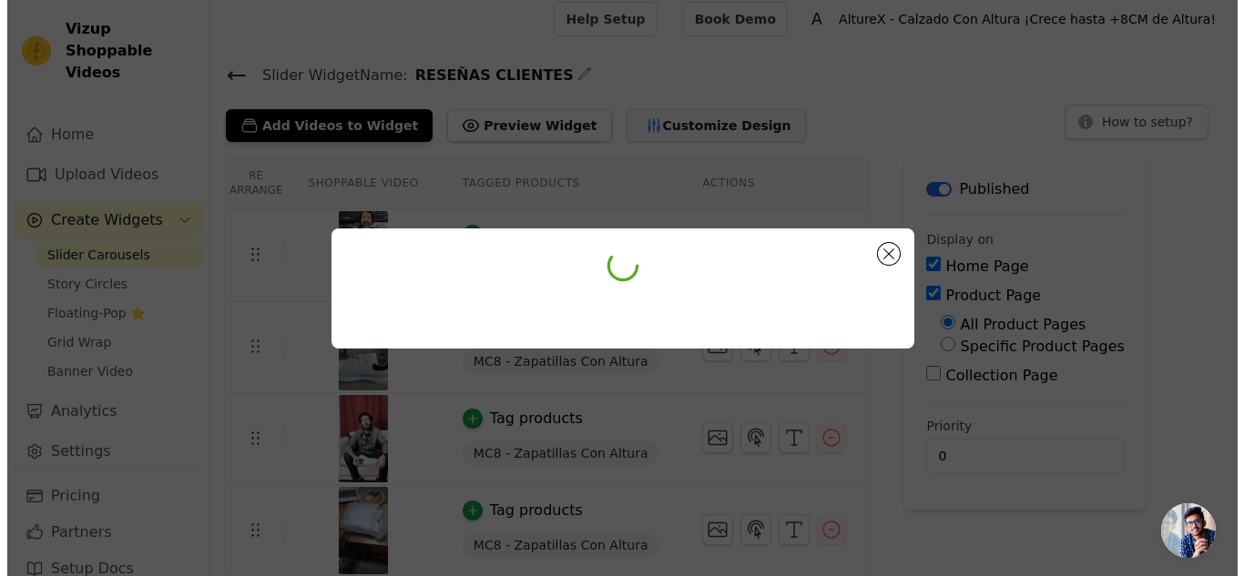
scroll to position [0, 0]
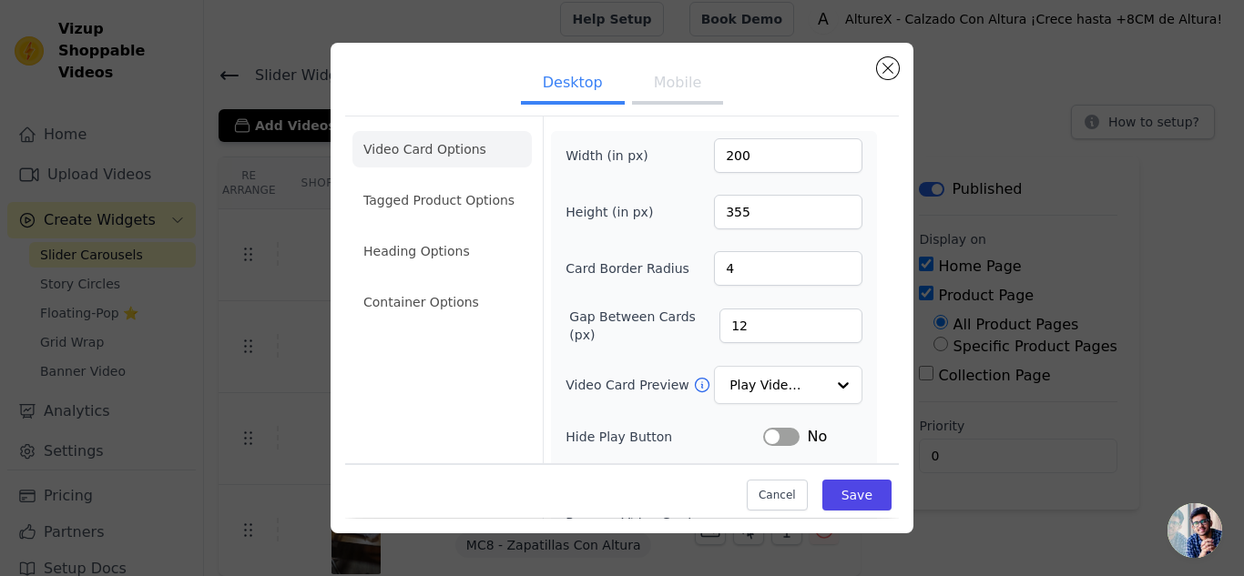
click at [640, 93] on button "Mobile" at bounding box center [677, 85] width 91 height 40
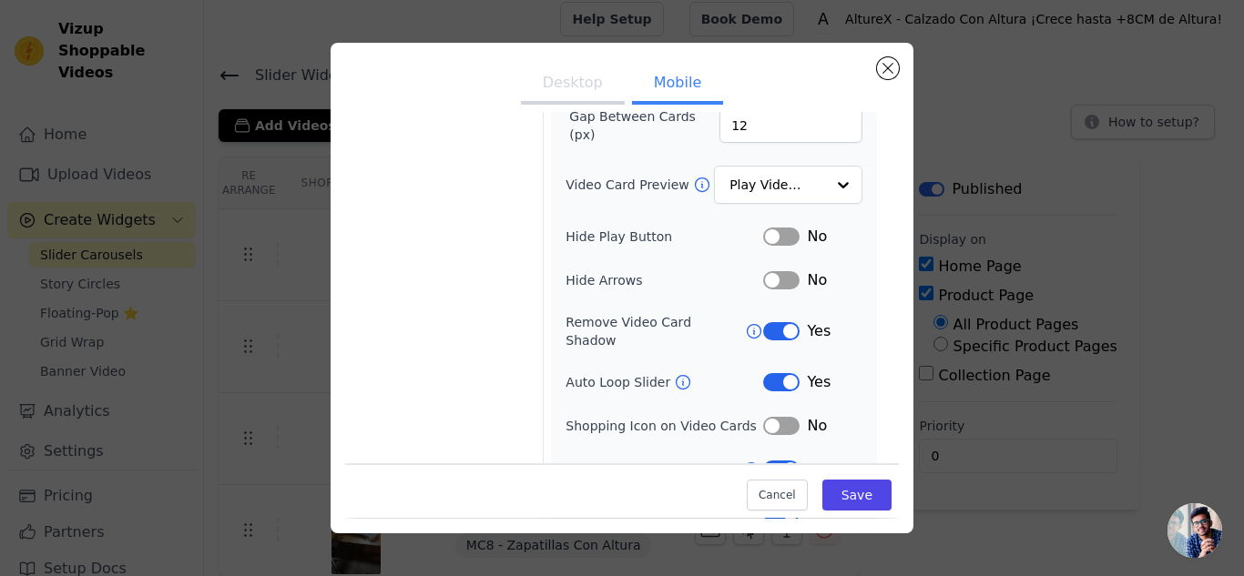
scroll to position [168, 0]
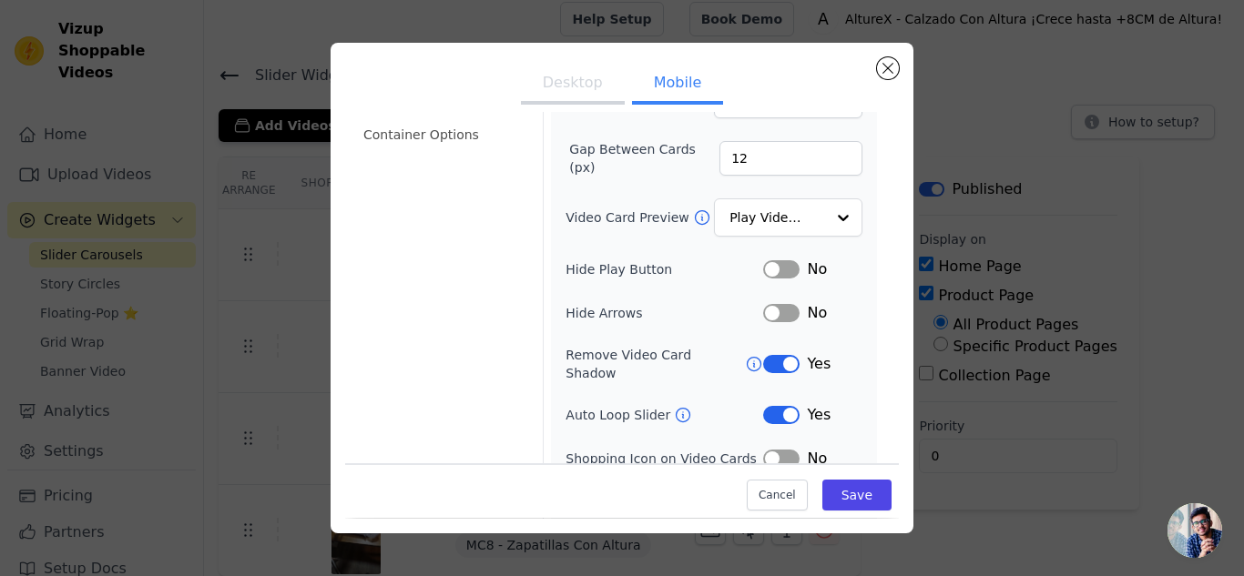
click at [769, 195] on div "Width (in px) 1000 Height (in px) 355 Card Border Radius 4 Gap Between Cards (p…" at bounding box center [714, 264] width 297 height 587
click at [781, 209] on input "Video Card Preview" at bounding box center [777, 218] width 94 height 36
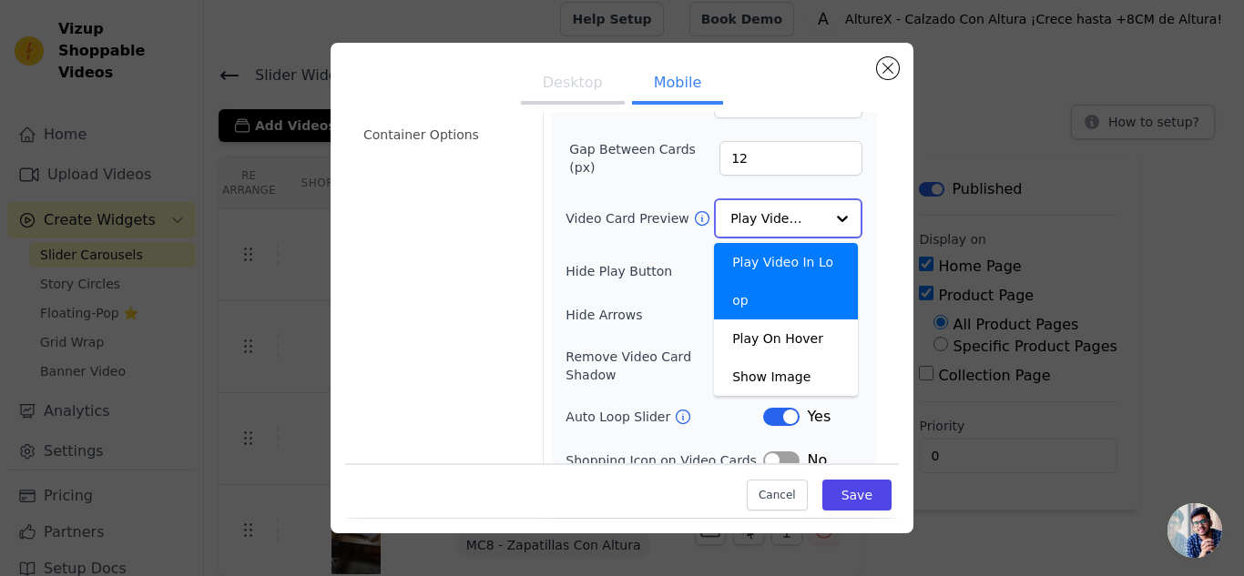
drag, startPoint x: 801, startPoint y: 220, endPoint x: 795, endPoint y: 229, distance: 9.9
click at [801, 221] on input "Video Card Preview" at bounding box center [777, 218] width 94 height 36
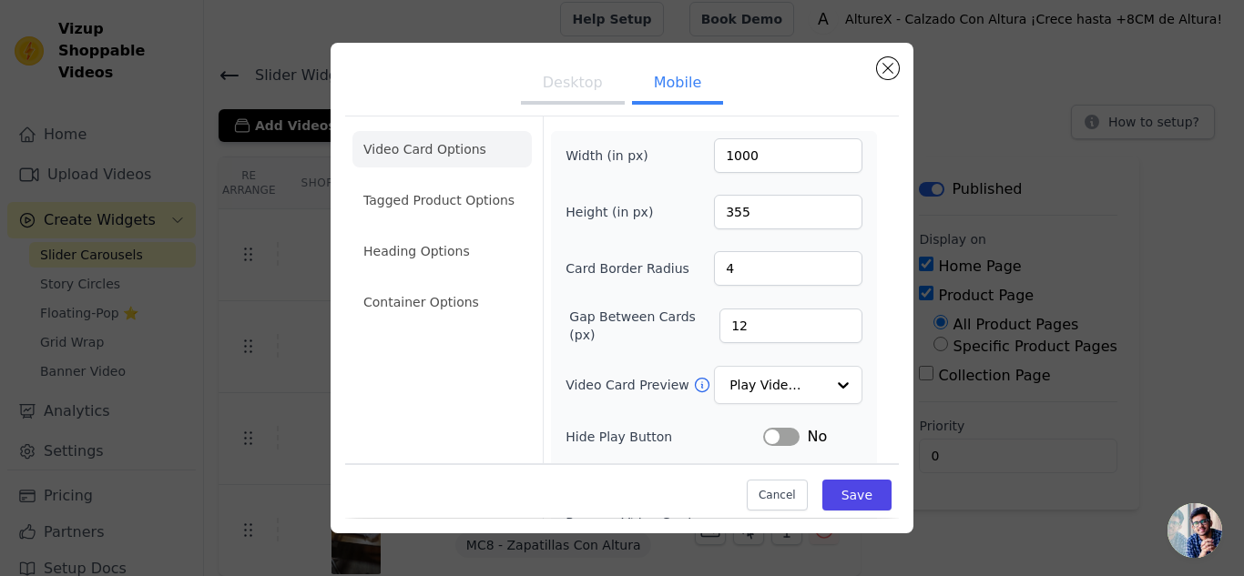
scroll to position [259, 0]
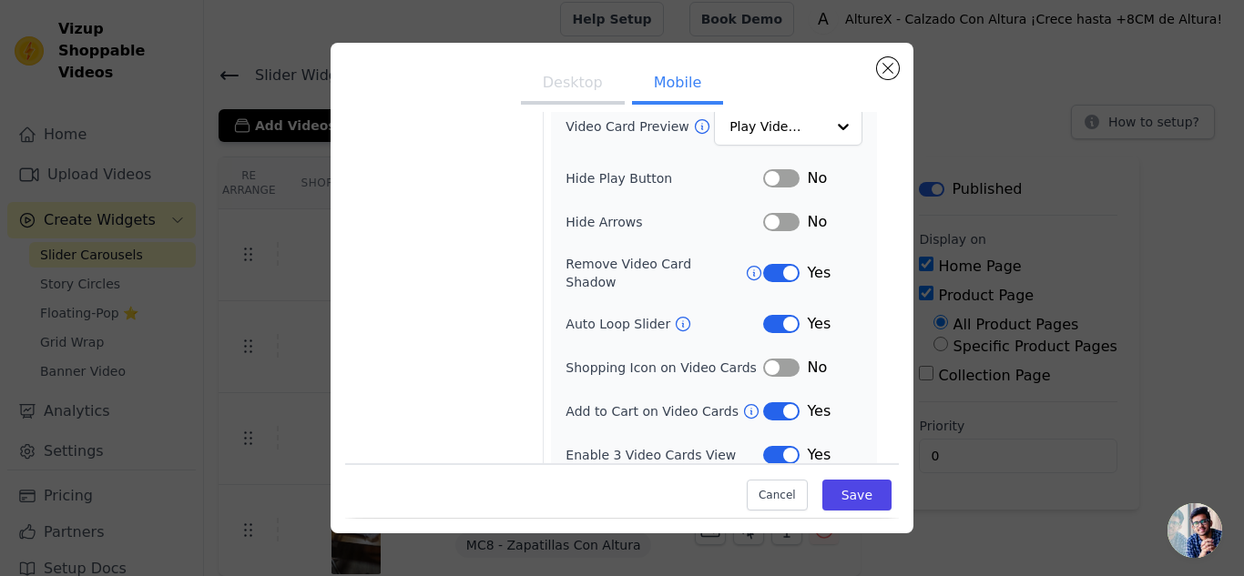
click at [763, 446] on button "Label" at bounding box center [781, 455] width 36 height 18
click at [763, 403] on button "Label" at bounding box center [781, 412] width 36 height 18
click at [770, 403] on button "Label" at bounding box center [781, 412] width 36 height 18
click at [742, 403] on icon at bounding box center [751, 412] width 18 height 18
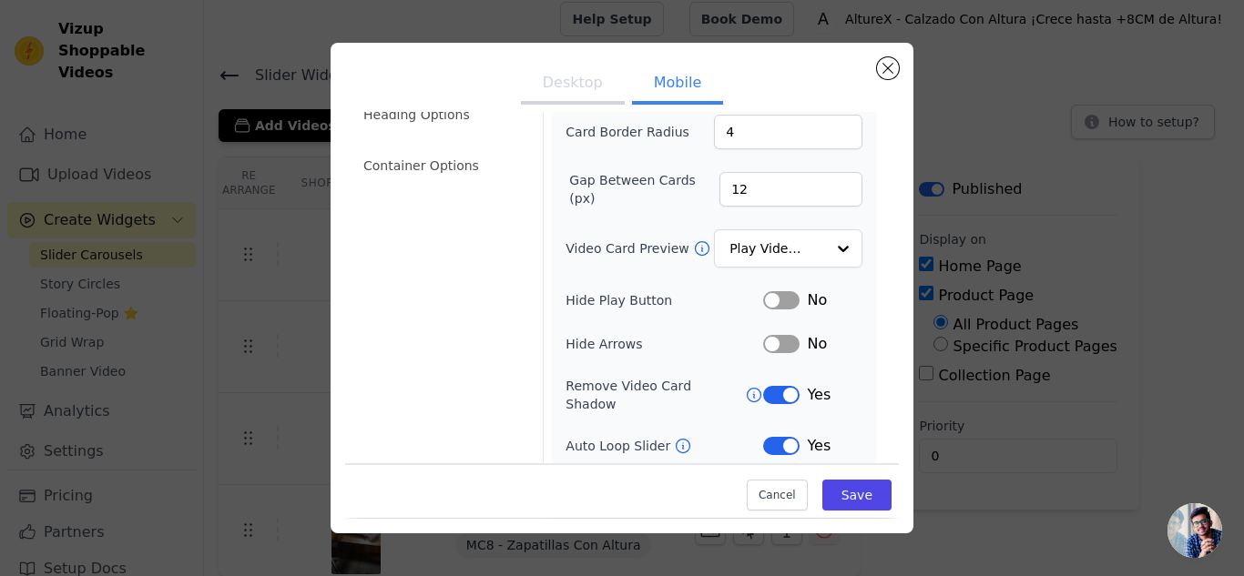
scroll to position [0, 0]
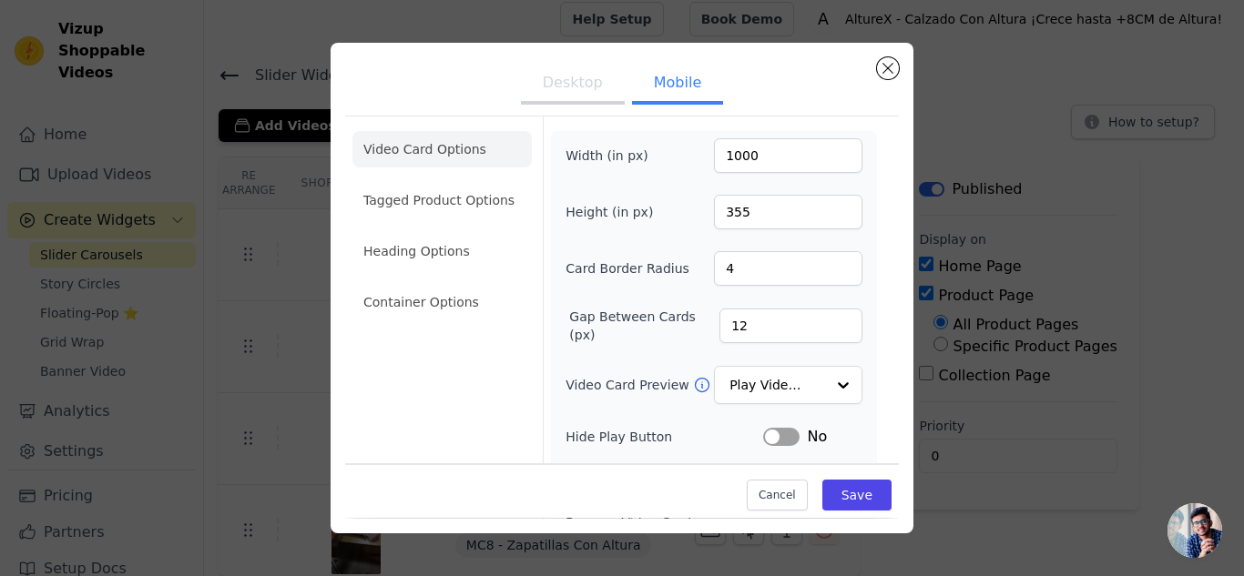
click at [464, 230] on ul "Video Card Options Tagged Product Options Heading Options Container Options" at bounding box center [441, 226] width 179 height 204
click at [465, 255] on li "Heading Options" at bounding box center [441, 251] width 179 height 36
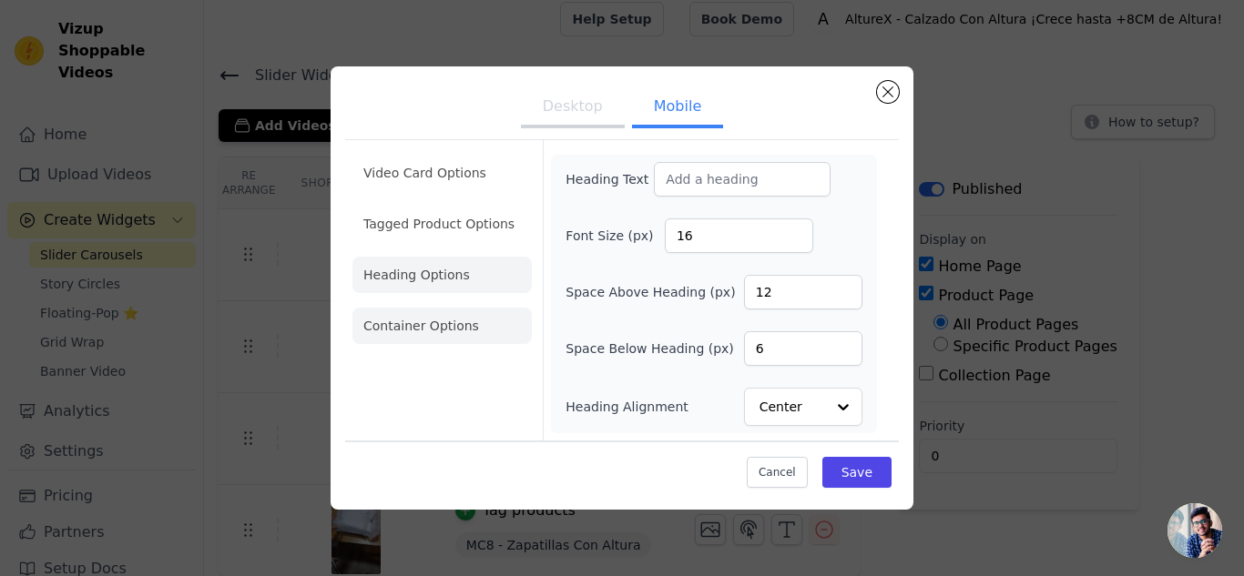
click at [460, 320] on li "Container Options" at bounding box center [441, 326] width 179 height 36
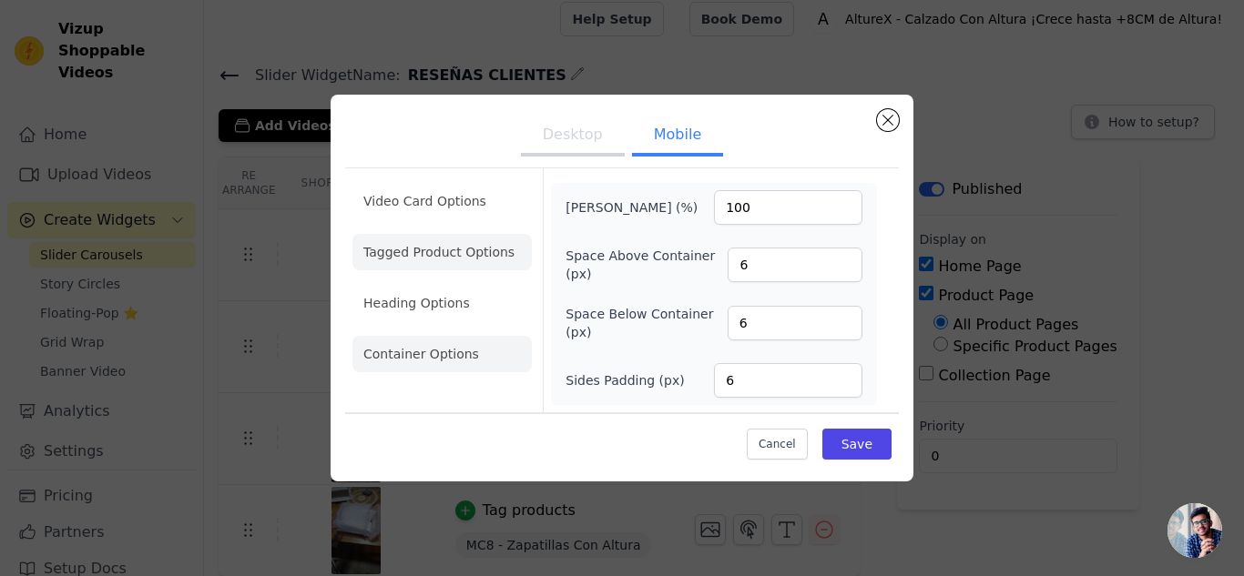
click at [464, 260] on li "Tagged Product Options" at bounding box center [441, 252] width 179 height 36
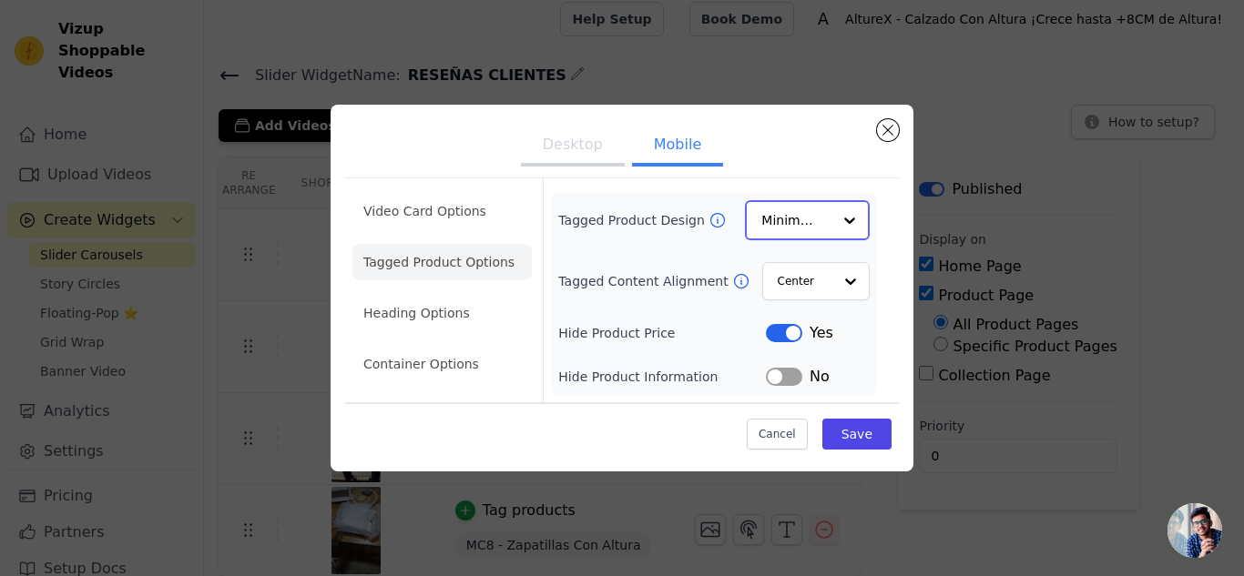
click at [811, 216] on input "Tagged Product Design" at bounding box center [796, 220] width 70 height 36
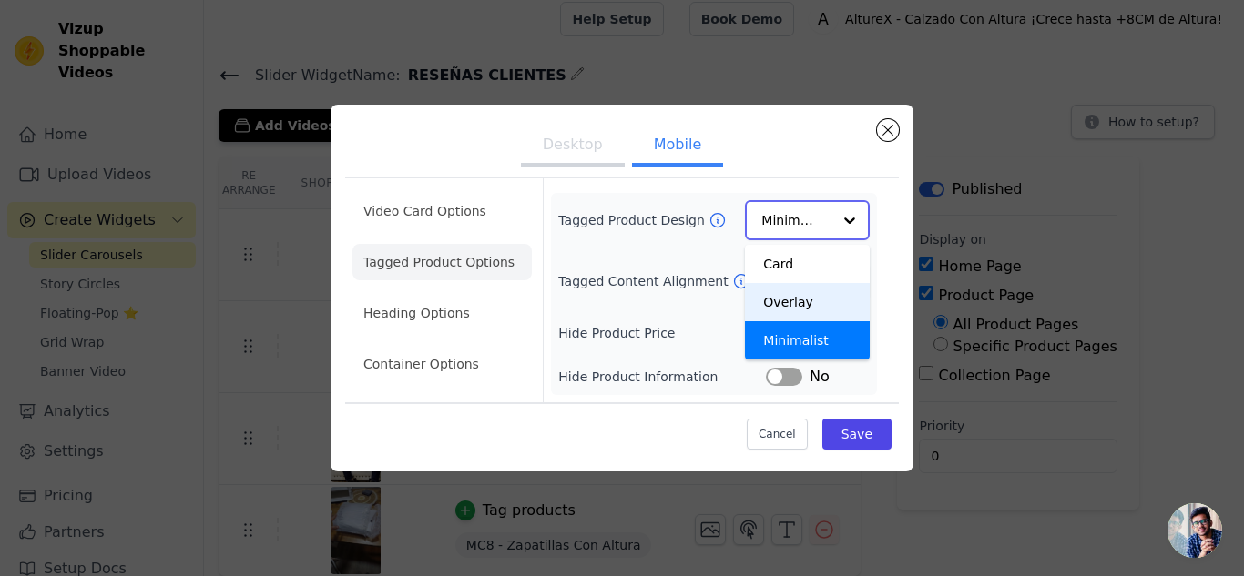
click at [795, 300] on div "Overlay" at bounding box center [807, 302] width 125 height 38
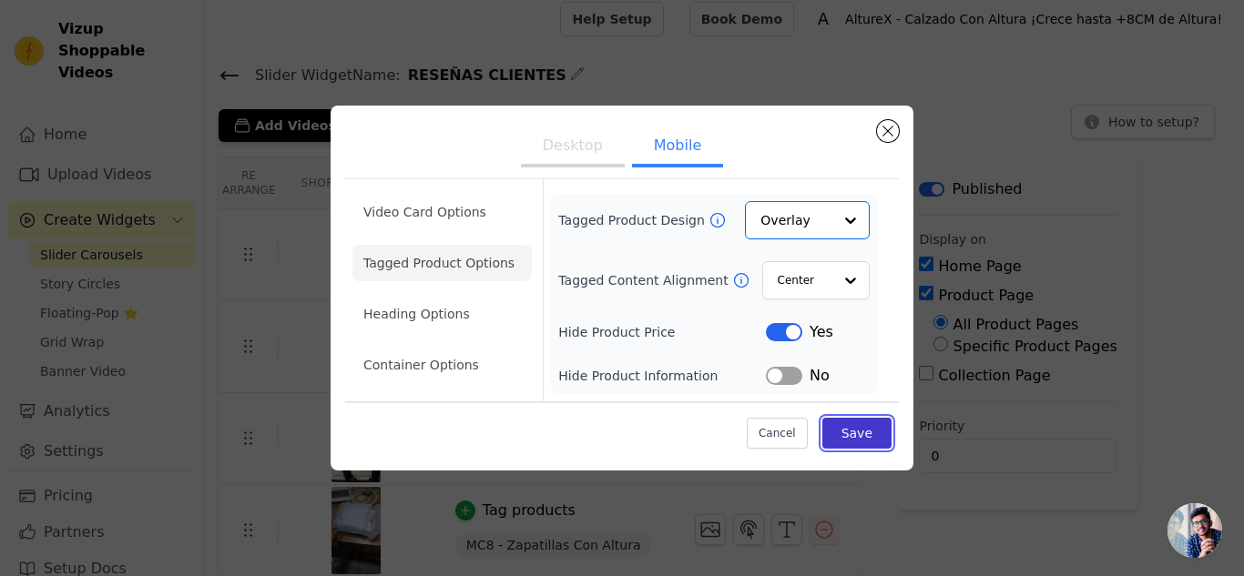
click at [862, 423] on button "Save" at bounding box center [856, 433] width 69 height 31
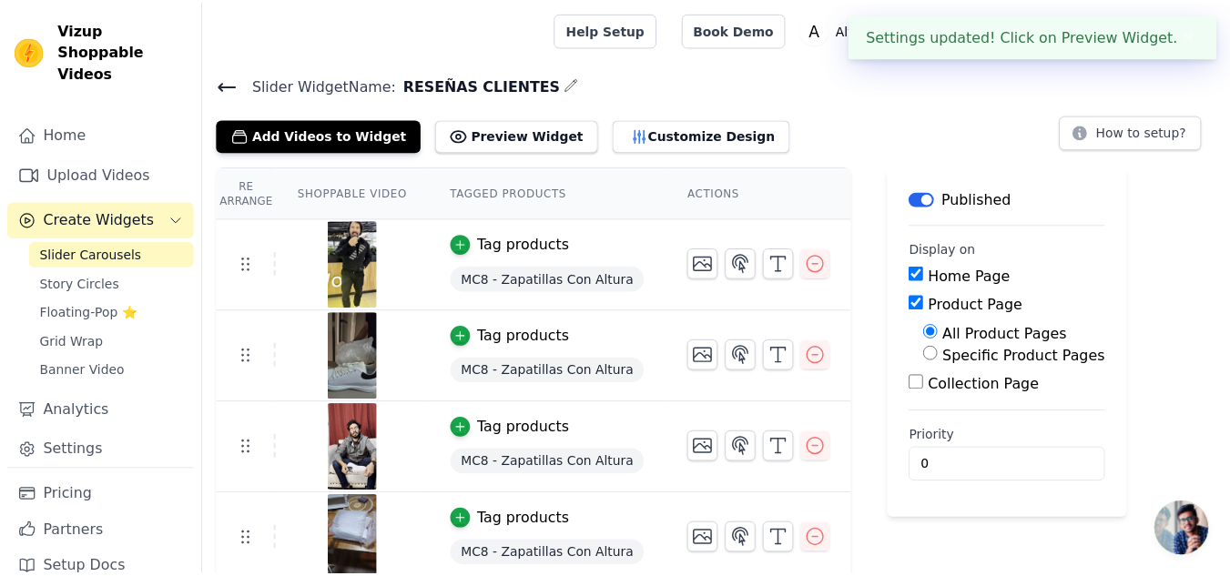
scroll to position [10, 0]
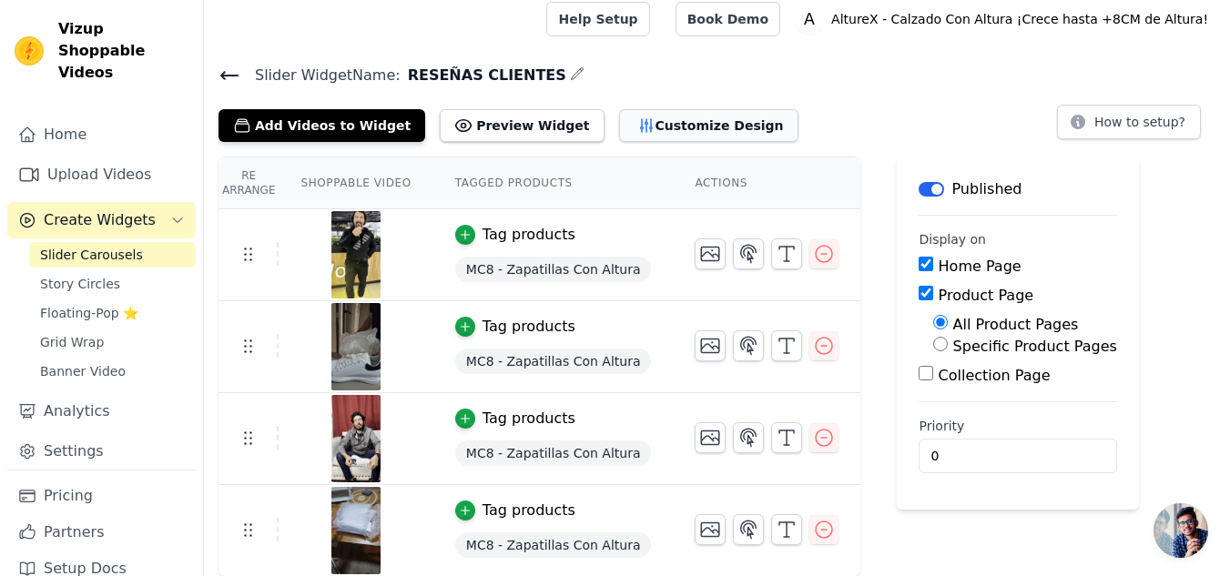
click at [619, 128] on button "Customize Design" at bounding box center [708, 125] width 179 height 33
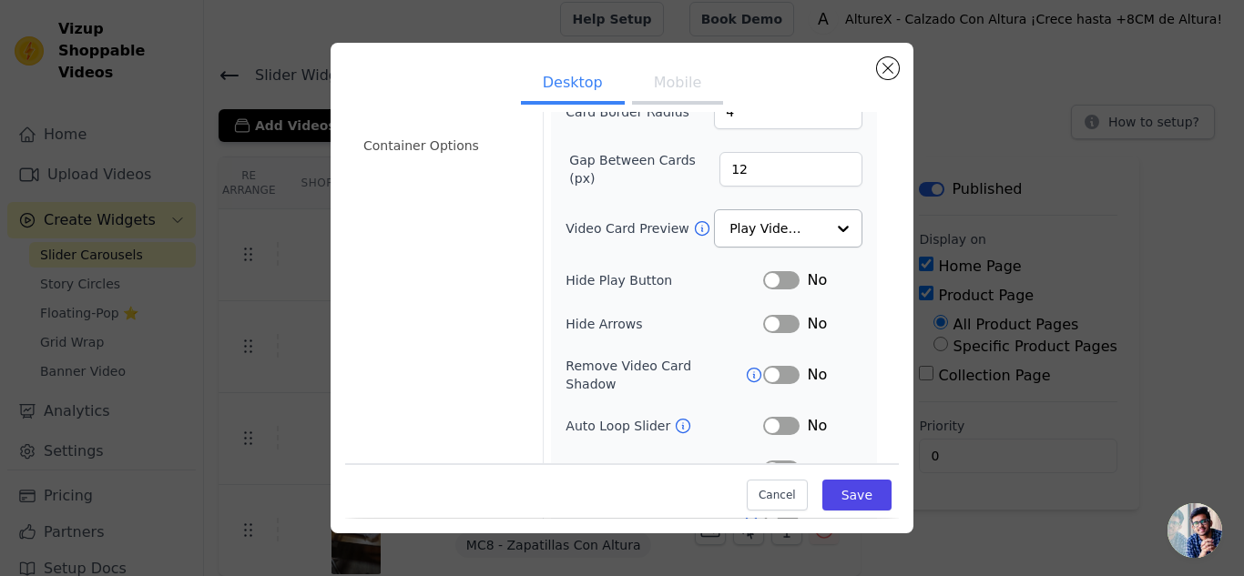
scroll to position [124, 0]
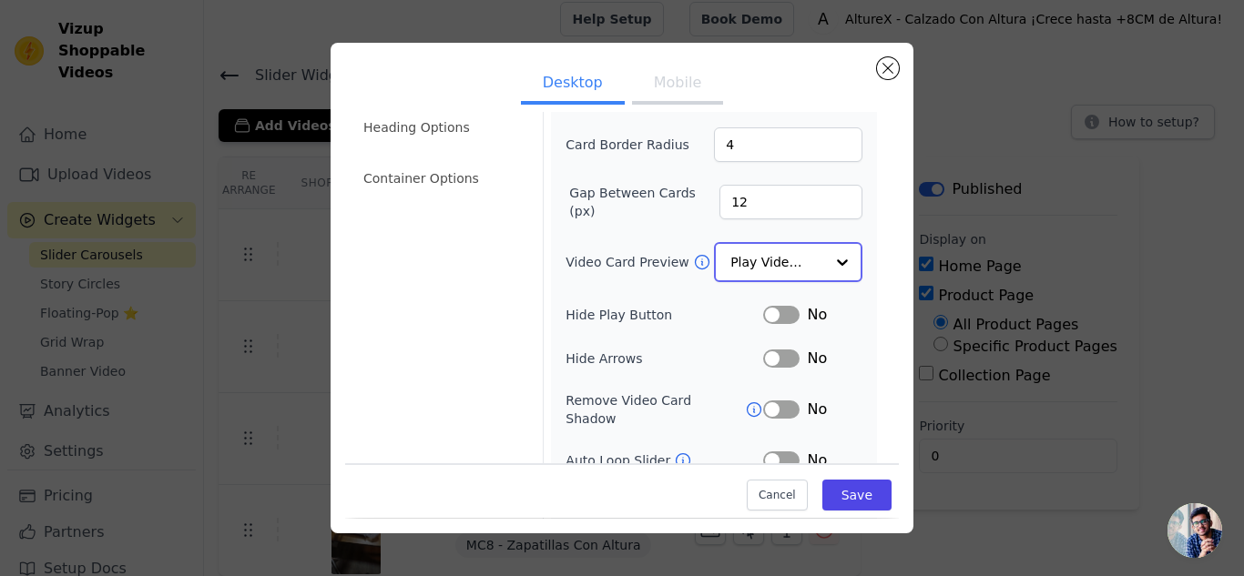
click at [767, 266] on input "Video Card Preview" at bounding box center [777, 262] width 94 height 36
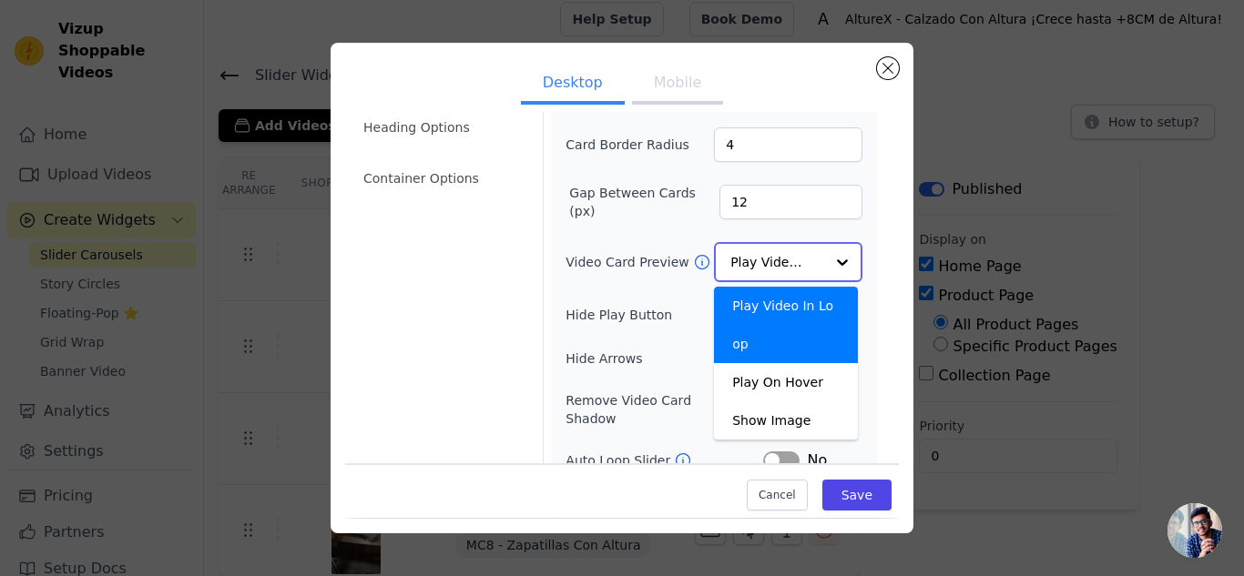
click at [792, 258] on input "Video Card Preview" at bounding box center [777, 262] width 94 height 36
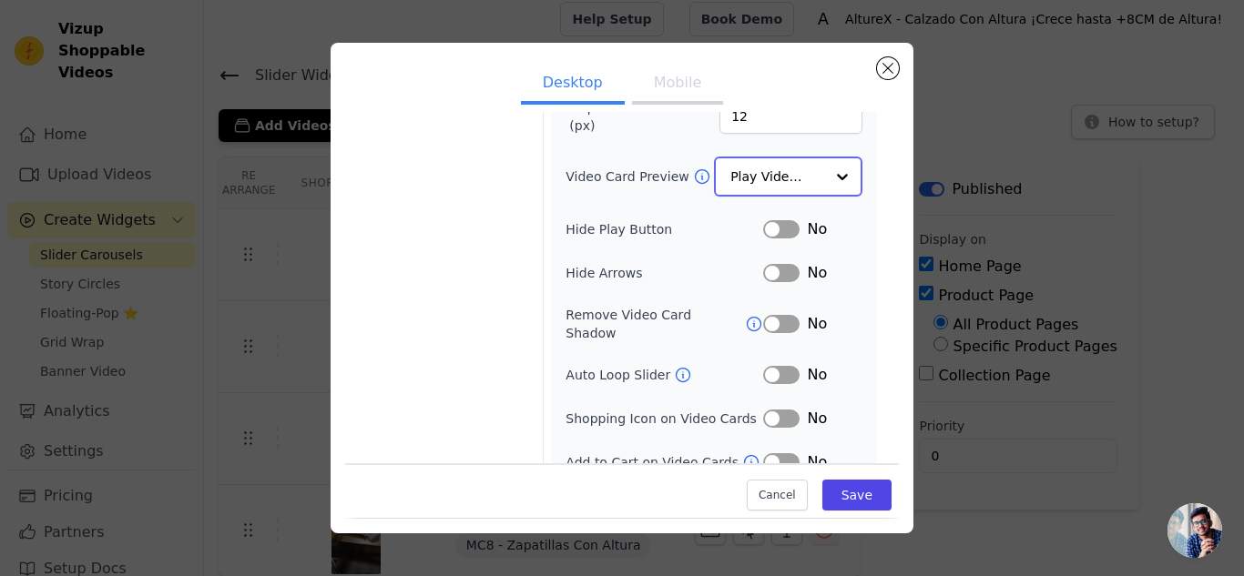
scroll to position [217, 0]
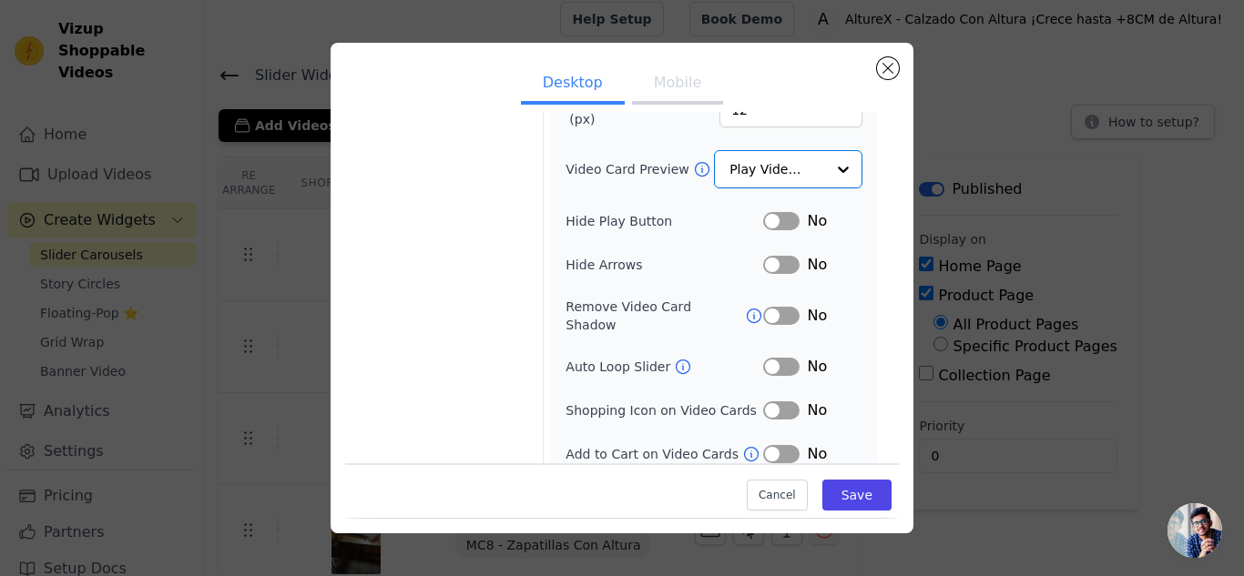
click at [777, 447] on button "Label" at bounding box center [781, 454] width 36 height 18
click at [655, 100] on button "Mobile" at bounding box center [677, 85] width 91 height 40
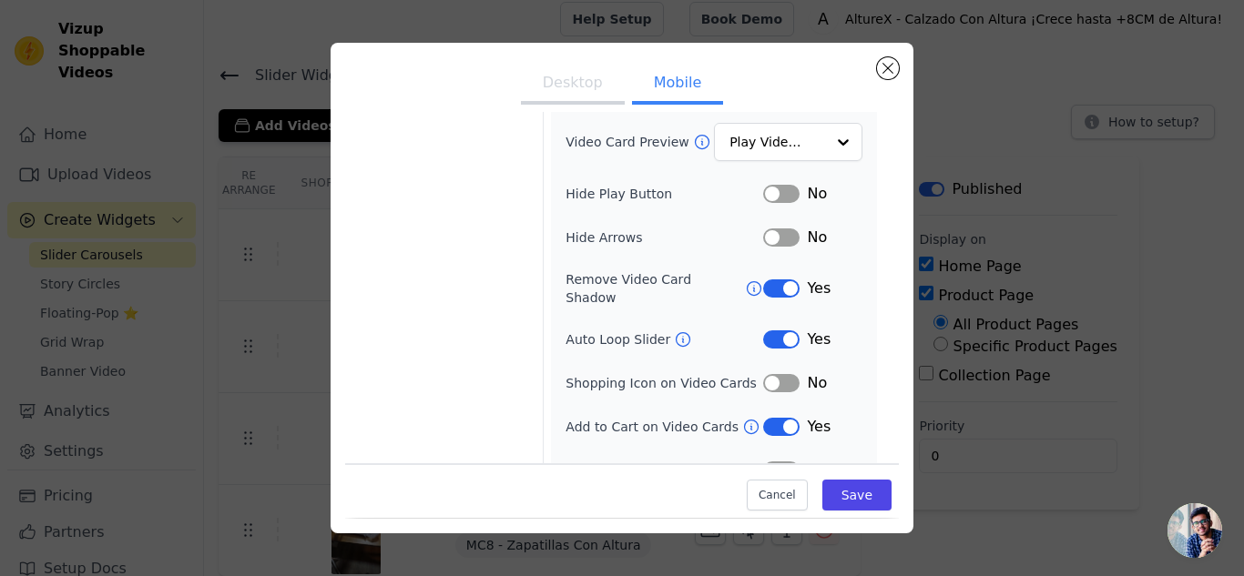
scroll to position [259, 0]
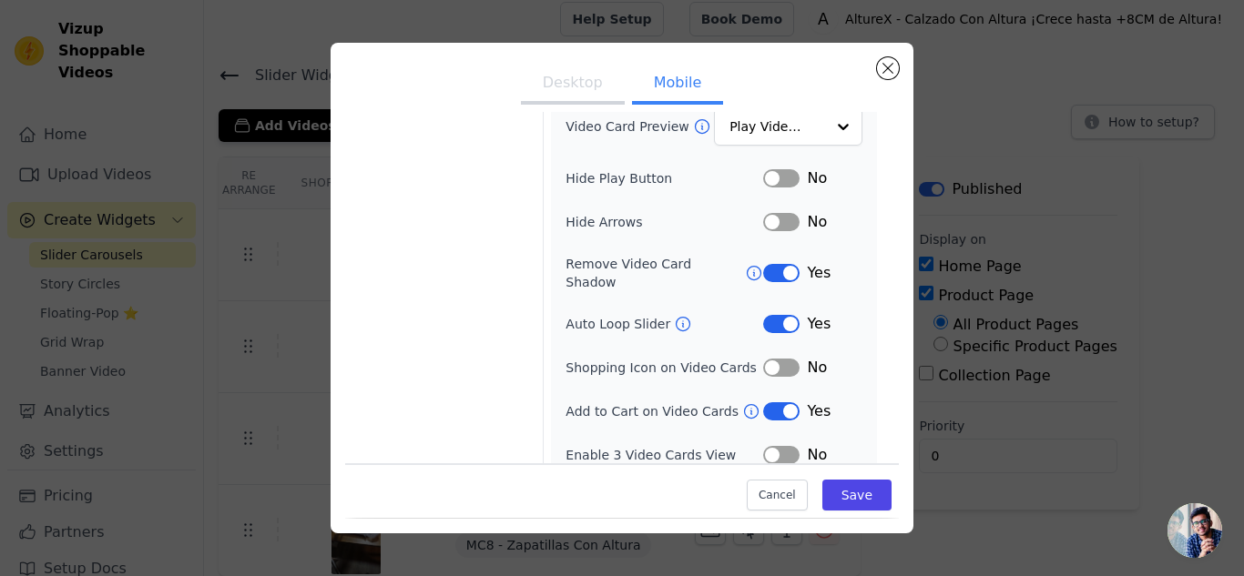
click at [781, 446] on button "Label" at bounding box center [781, 455] width 36 height 18
click at [777, 264] on button "Label" at bounding box center [781, 273] width 36 height 18
click at [577, 73] on button "Desktop" at bounding box center [573, 85] width 104 height 40
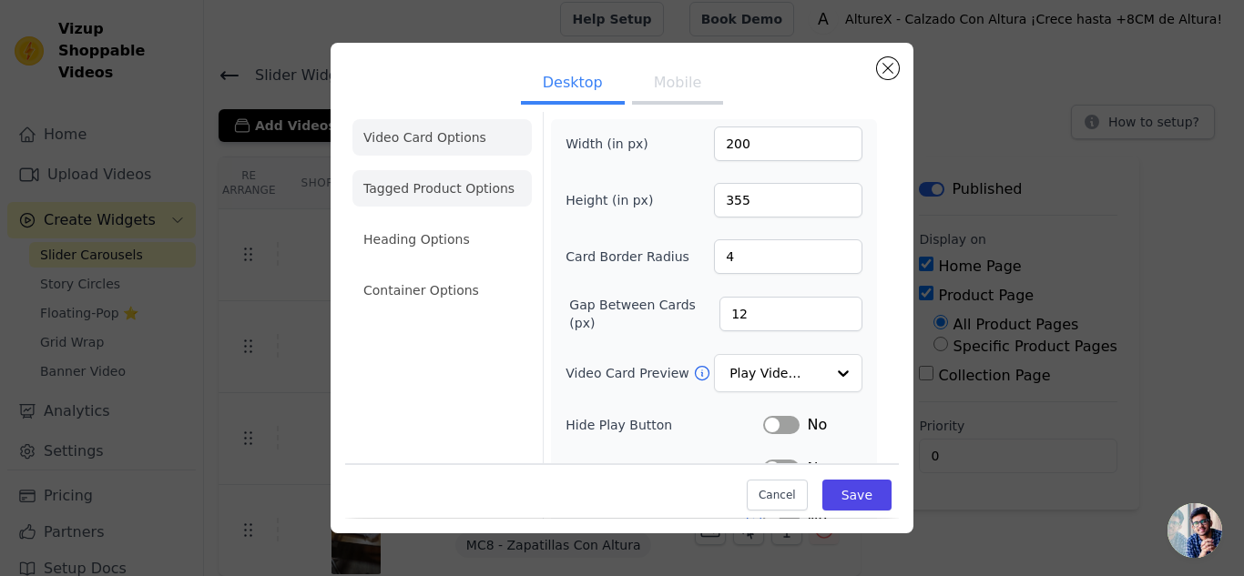
scroll to position [0, 0]
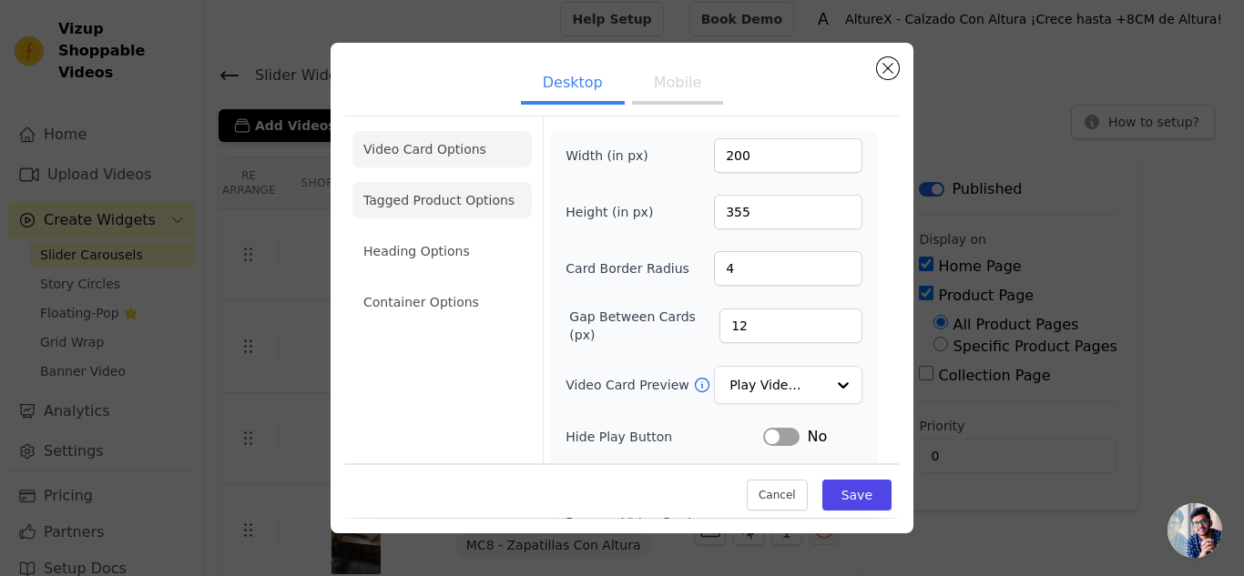
click at [482, 211] on li "Tagged Product Options" at bounding box center [441, 200] width 179 height 36
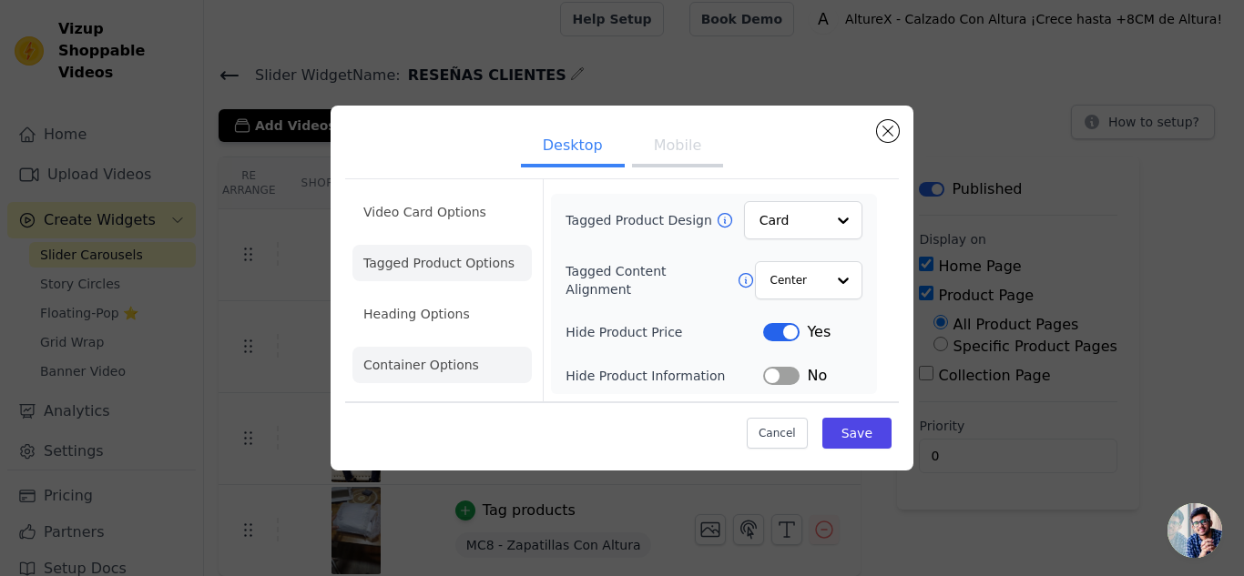
click at [472, 331] on li "Heading Options" at bounding box center [441, 314] width 179 height 36
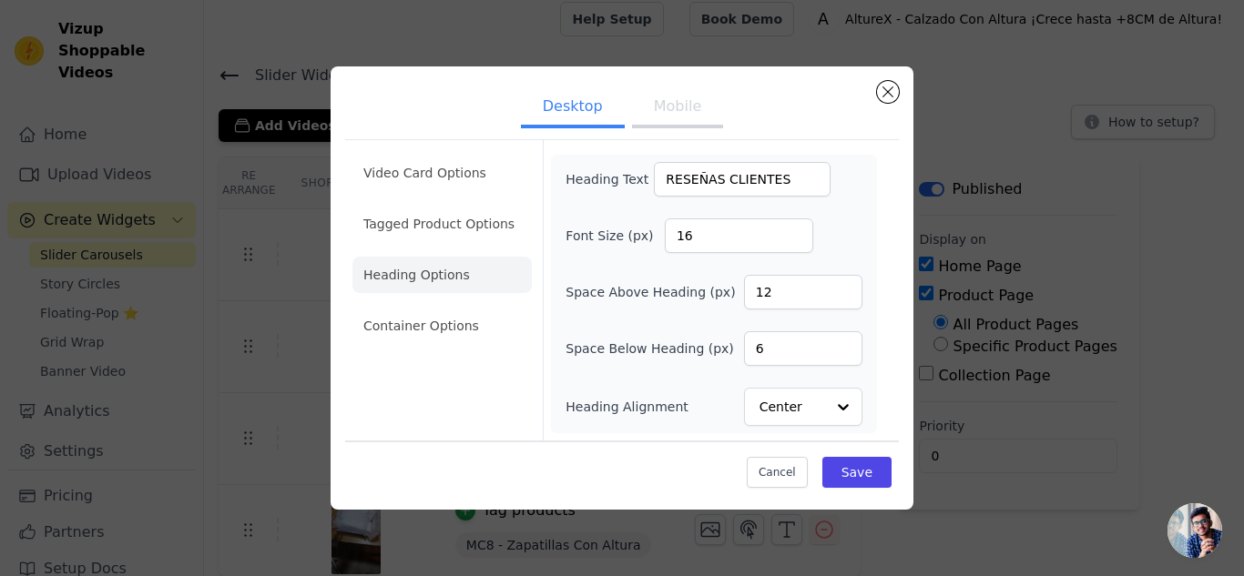
click at [460, 260] on li "Heading Options" at bounding box center [441, 275] width 179 height 36
click at [453, 229] on li "Tagged Product Options" at bounding box center [441, 224] width 179 height 36
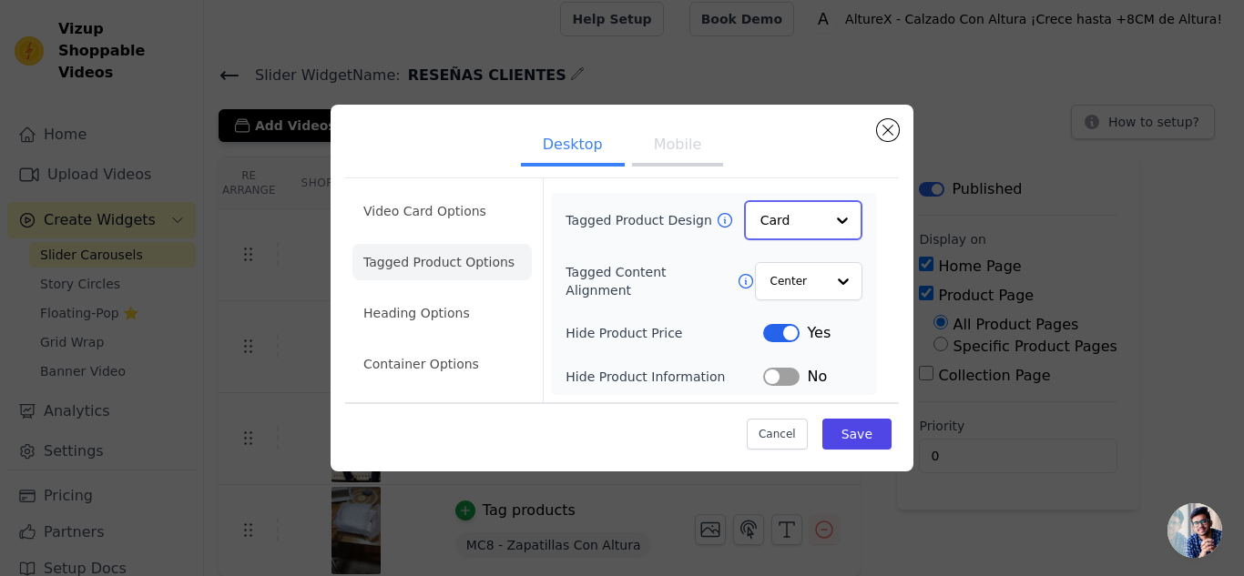
click at [791, 224] on input "Tagged Product Design" at bounding box center [792, 220] width 64 height 36
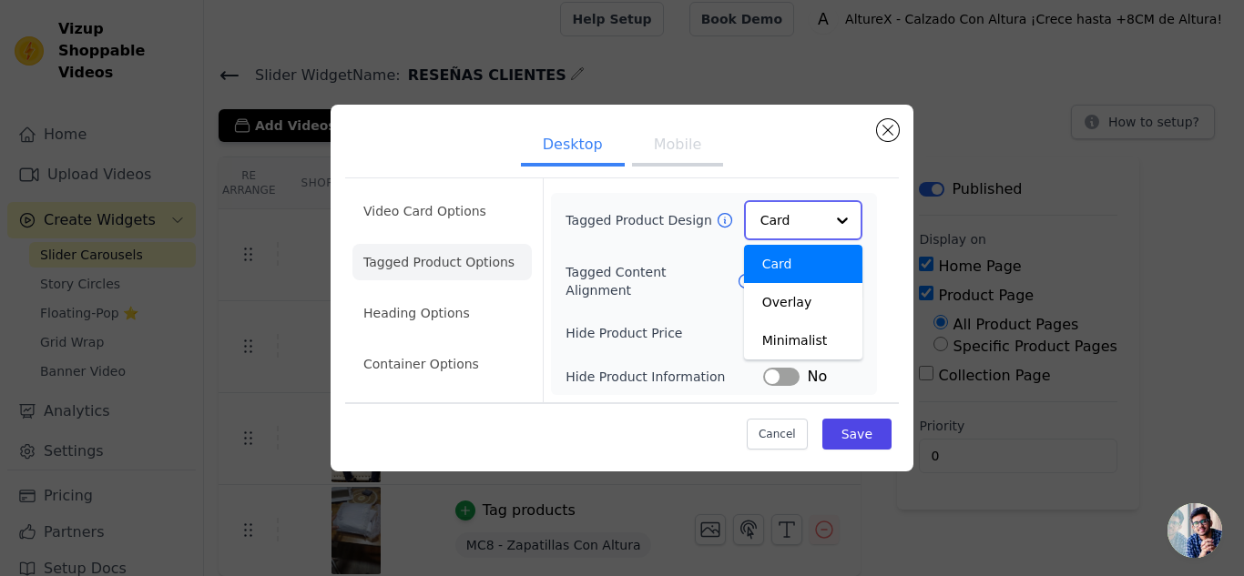
click at [798, 227] on input "Tagged Product Design" at bounding box center [792, 220] width 64 height 36
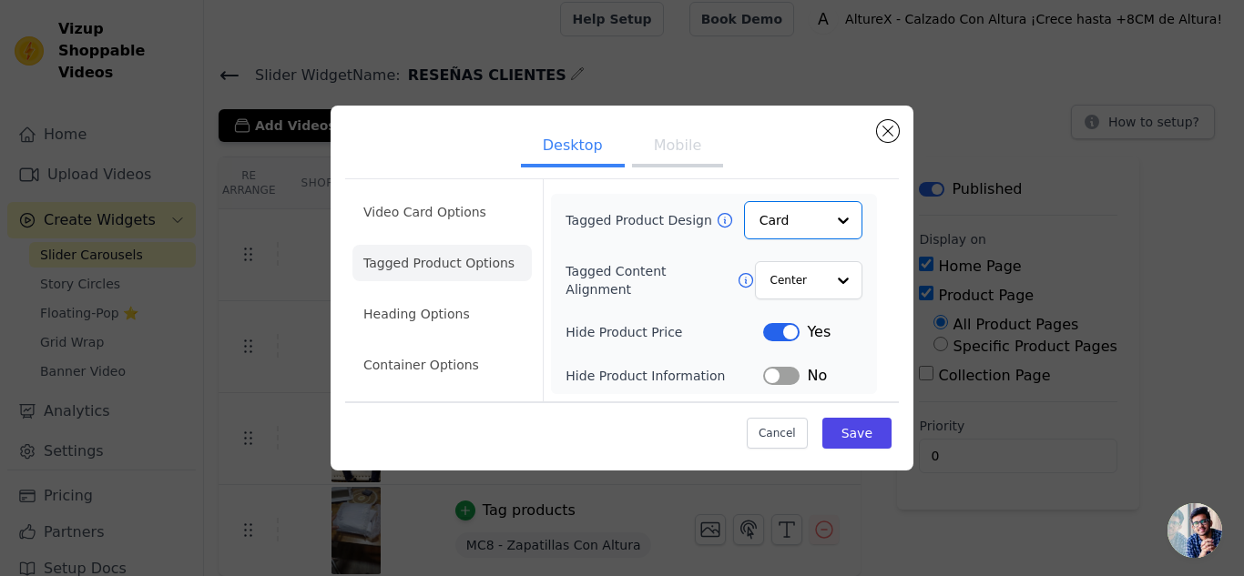
click at [807, 244] on div "Tagged Product Design Option Card, selected. Select is focused, type to refine …" at bounding box center [714, 294] width 297 height 186
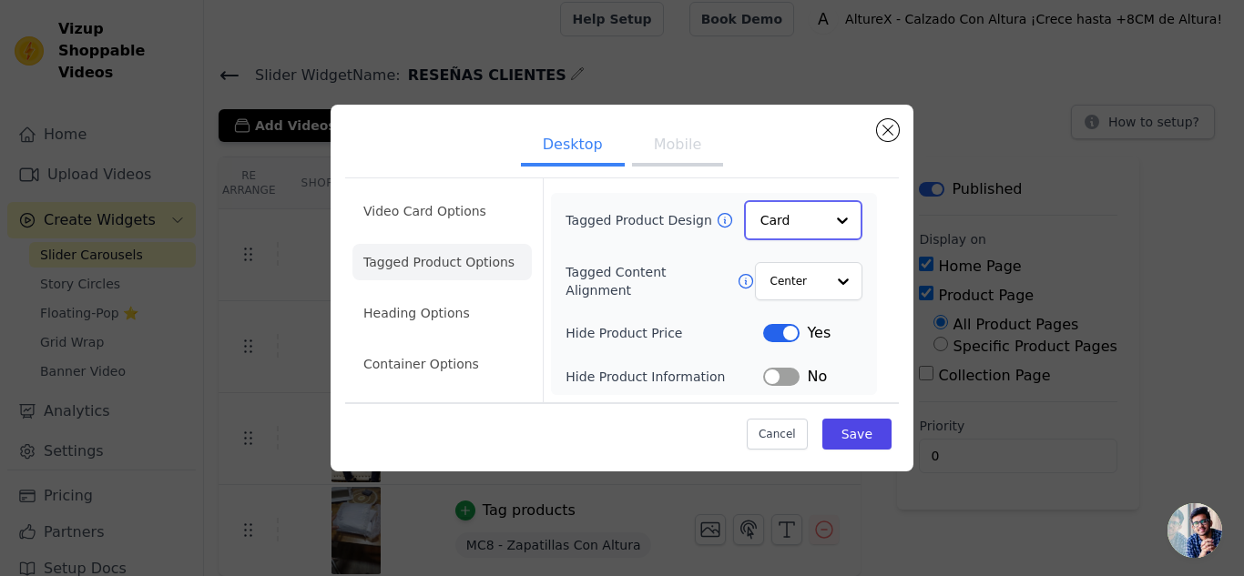
click at [766, 224] on input "Tagged Product Design" at bounding box center [792, 220] width 64 height 36
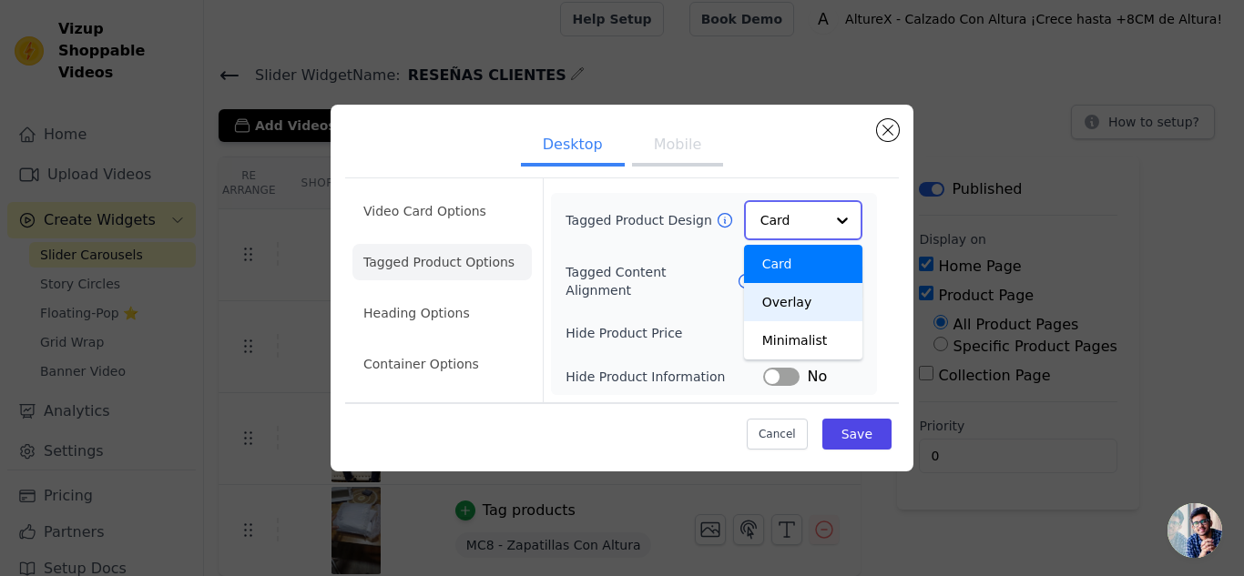
click at [788, 291] on div "Overlay" at bounding box center [803, 302] width 118 height 38
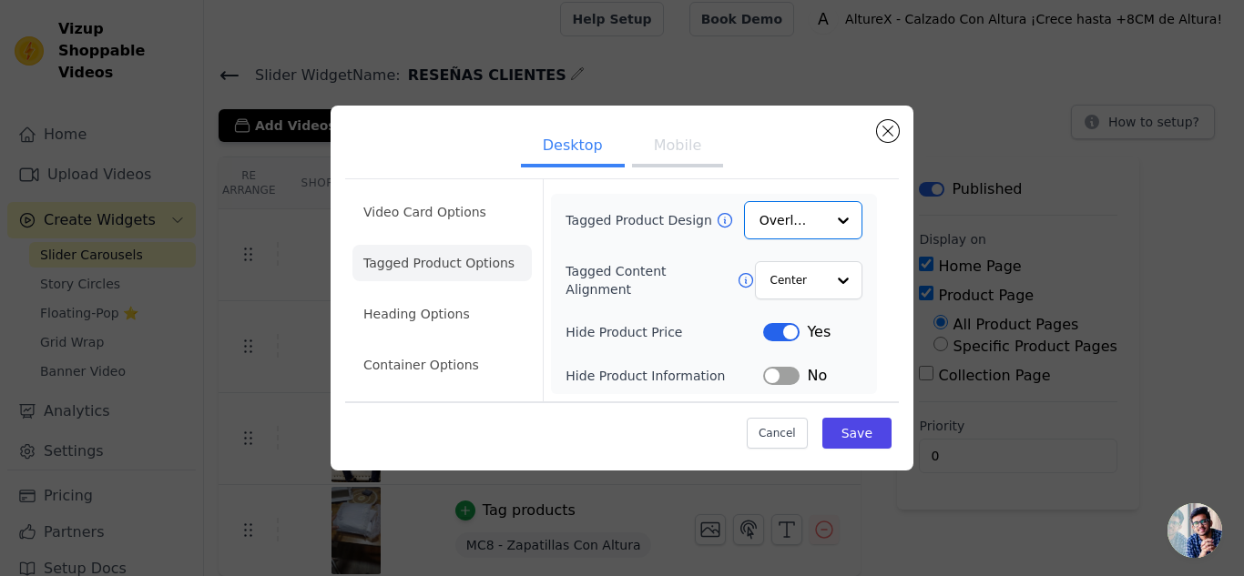
click at [661, 155] on button "Mobile" at bounding box center [677, 148] width 91 height 40
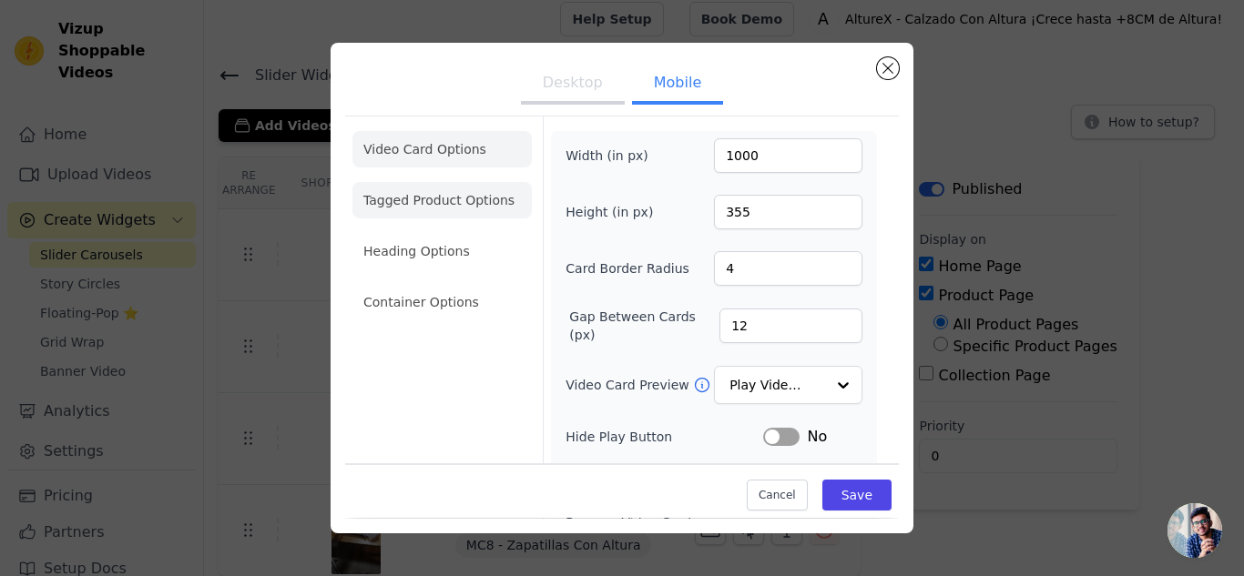
click at [491, 210] on li "Tagged Product Options" at bounding box center [441, 200] width 179 height 36
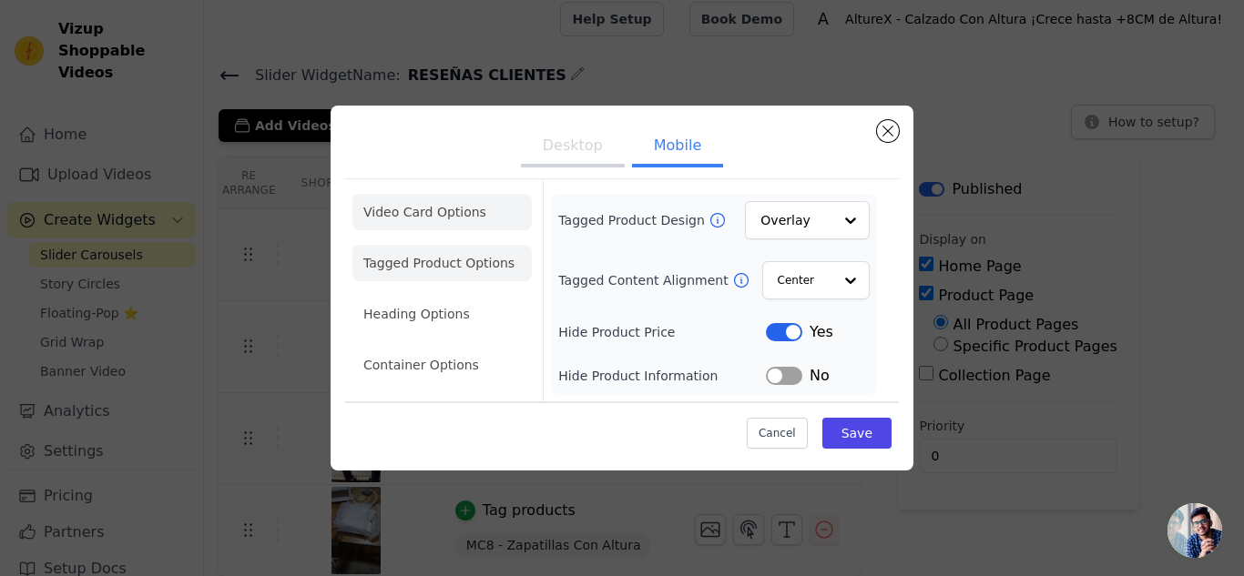
click at [475, 223] on li "Video Card Options" at bounding box center [441, 212] width 179 height 36
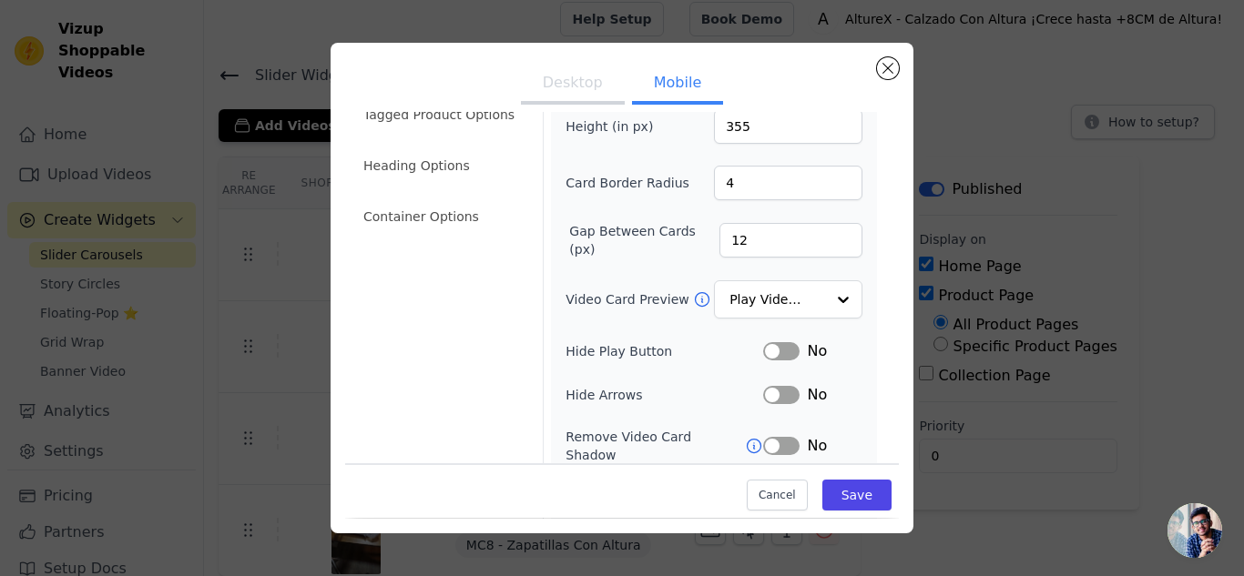
scroll to position [77, 0]
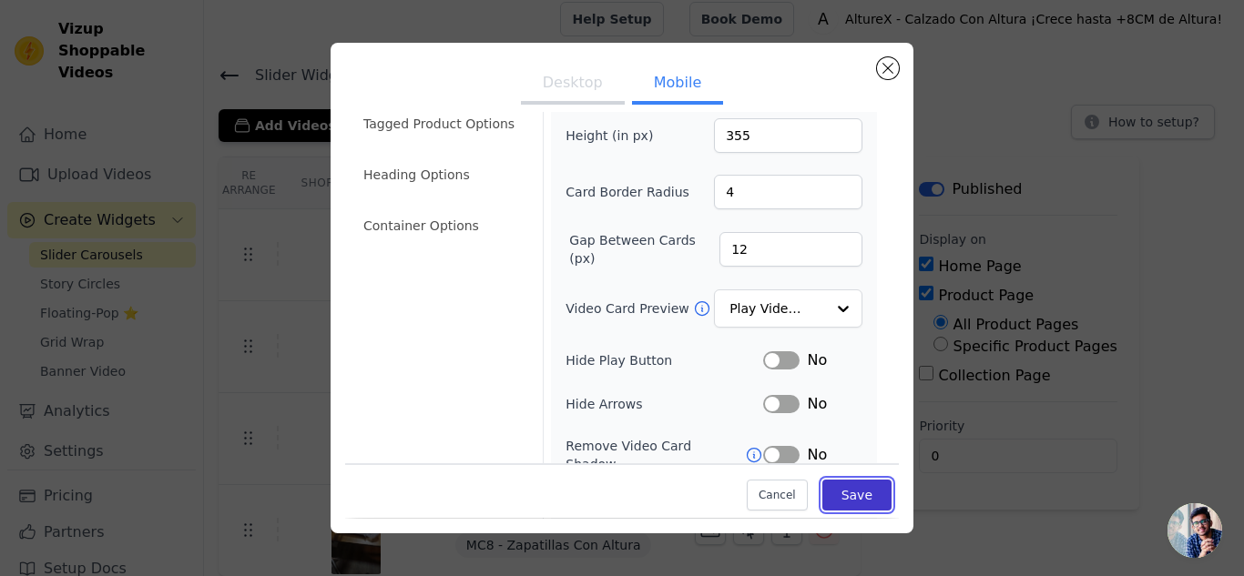
click at [852, 495] on button "Save" at bounding box center [856, 496] width 69 height 31
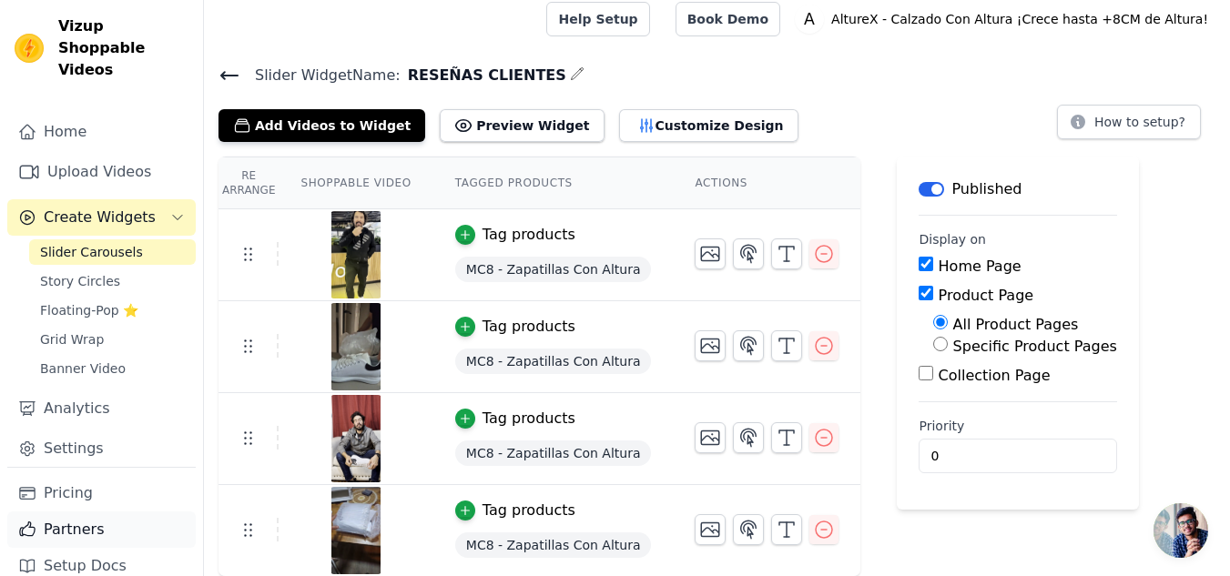
scroll to position [4, 0]
click at [81, 437] on link "Settings" at bounding box center [101, 448] width 189 height 36
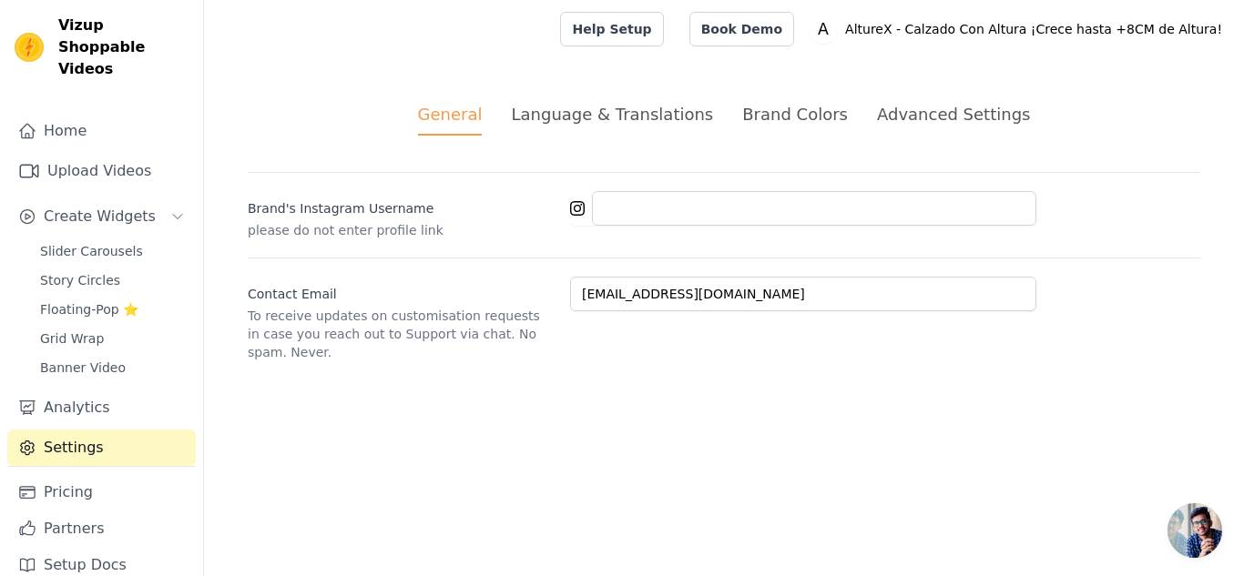
click at [666, 112] on div "Language & Translations" at bounding box center [612, 114] width 202 height 25
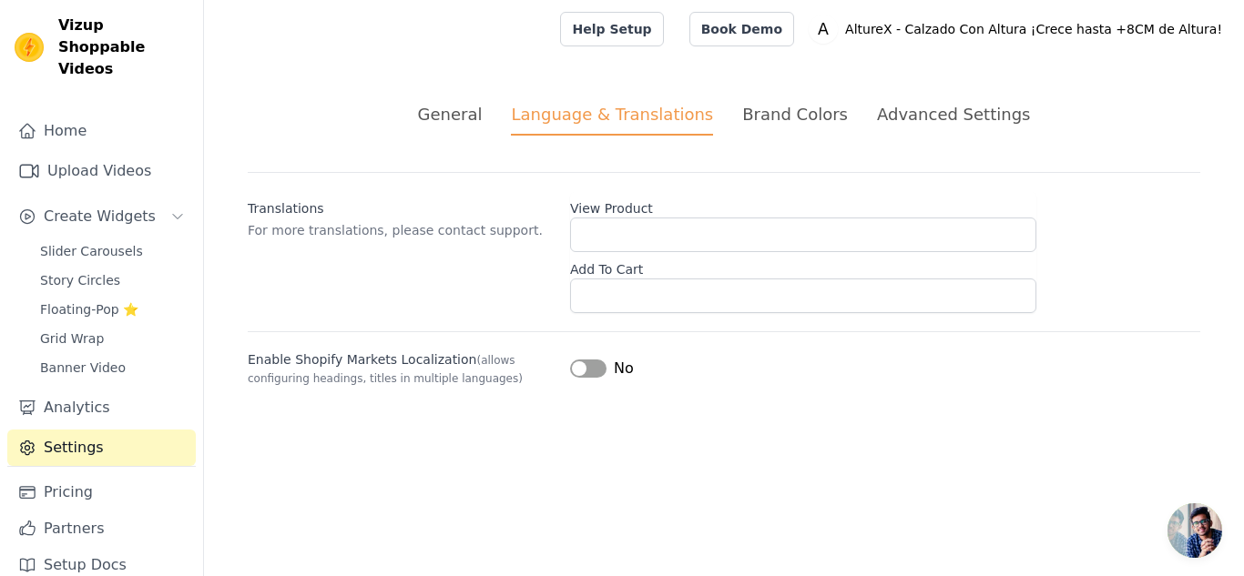
click at [315, 223] on p "For more translations, please contact support." at bounding box center [402, 230] width 308 height 18
drag, startPoint x: 346, startPoint y: 236, endPoint x: 512, endPoint y: 236, distance: 165.8
click at [359, 236] on p "For more translations, please contact support." at bounding box center [402, 230] width 308 height 18
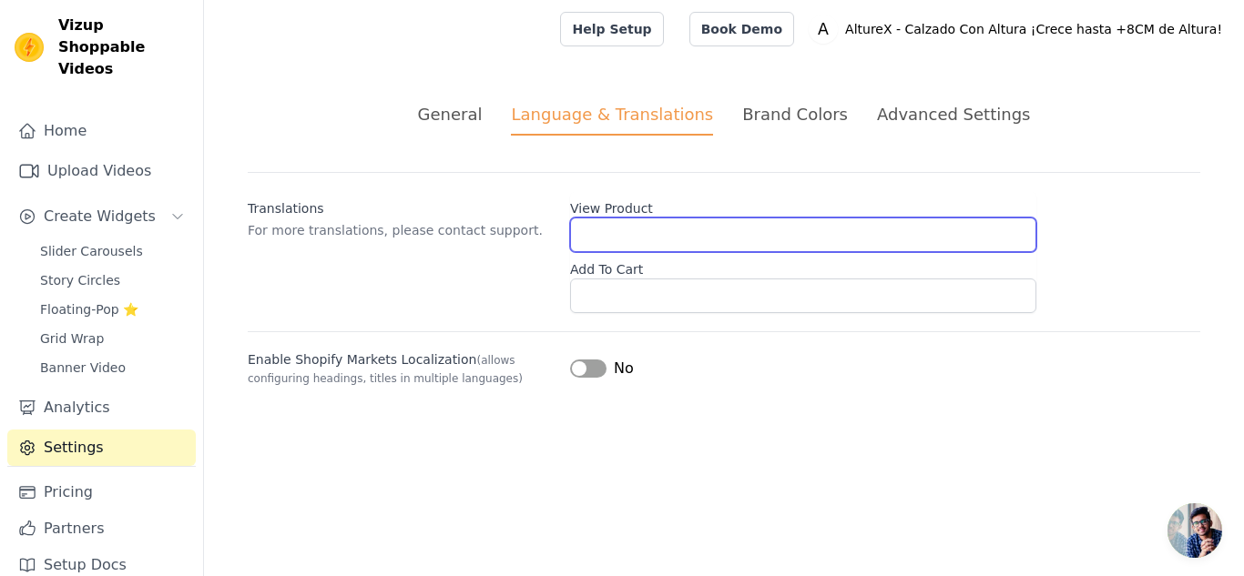
click at [575, 238] on input "View Product" at bounding box center [803, 235] width 466 height 35
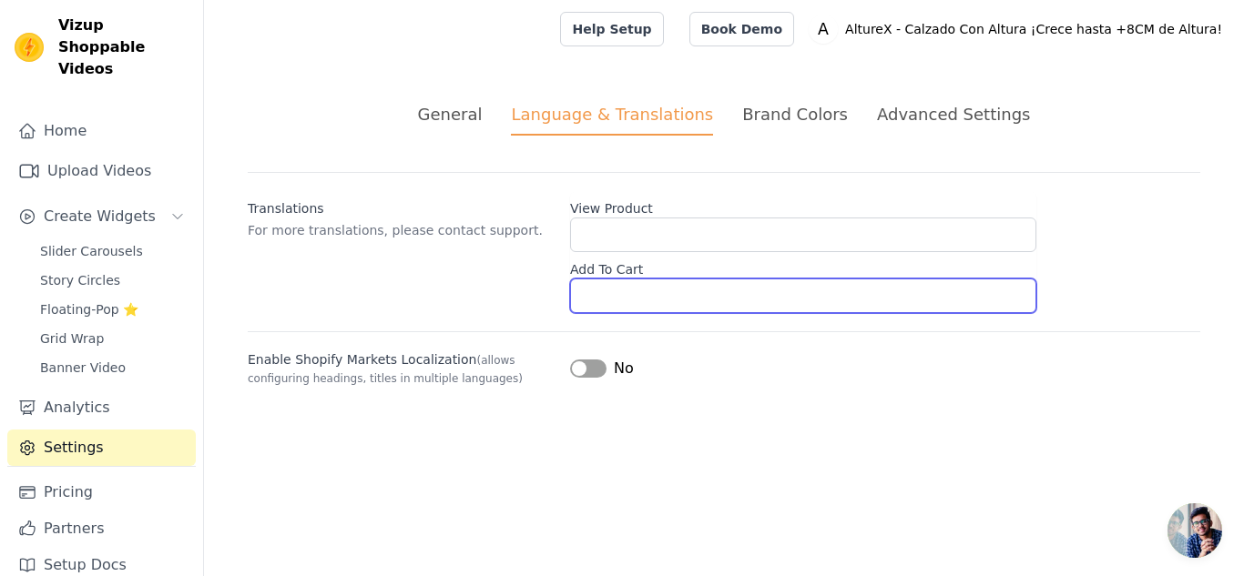
click at [607, 292] on input "Add To Cart" at bounding box center [803, 296] width 466 height 35
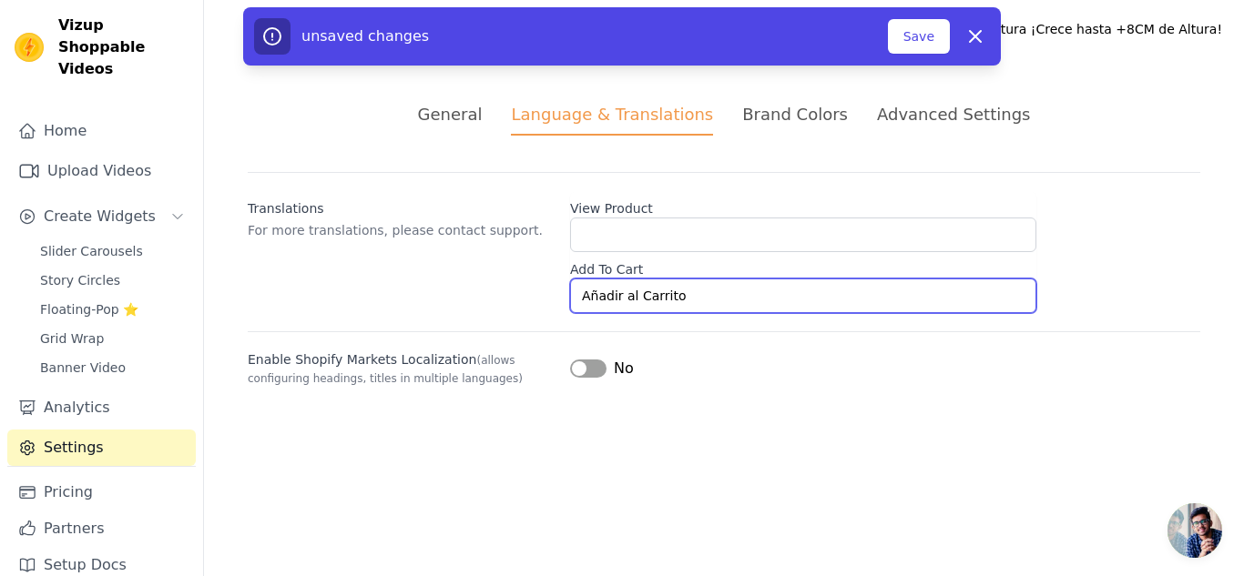
type input "Añadir al Carrito"
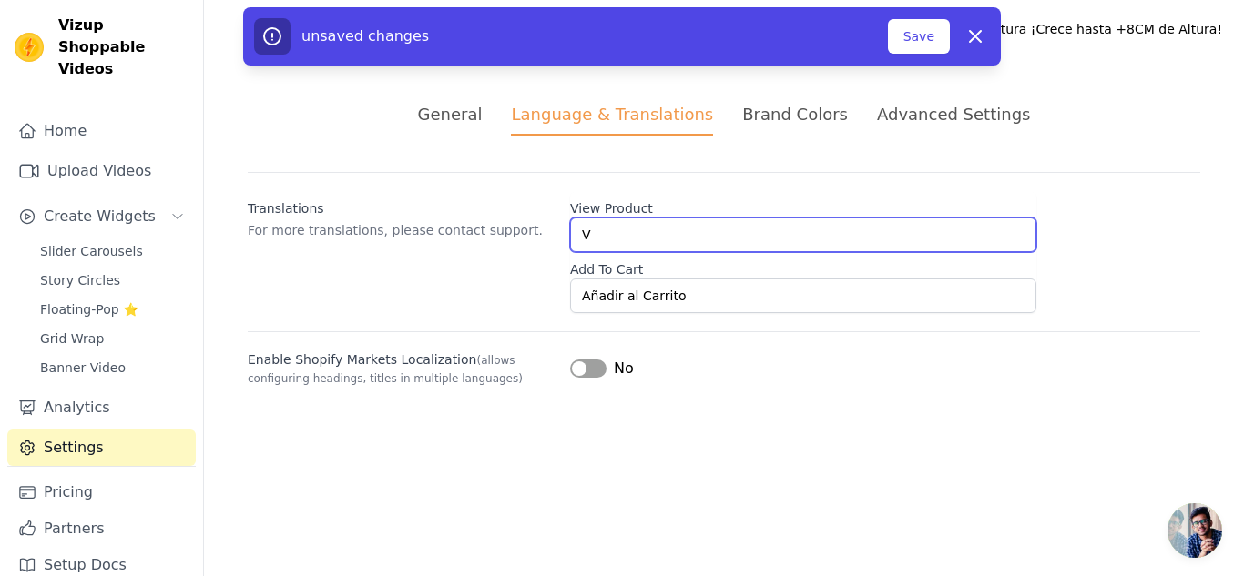
click at [729, 230] on input "V" at bounding box center [803, 235] width 466 height 35
type input "Ver Producto"
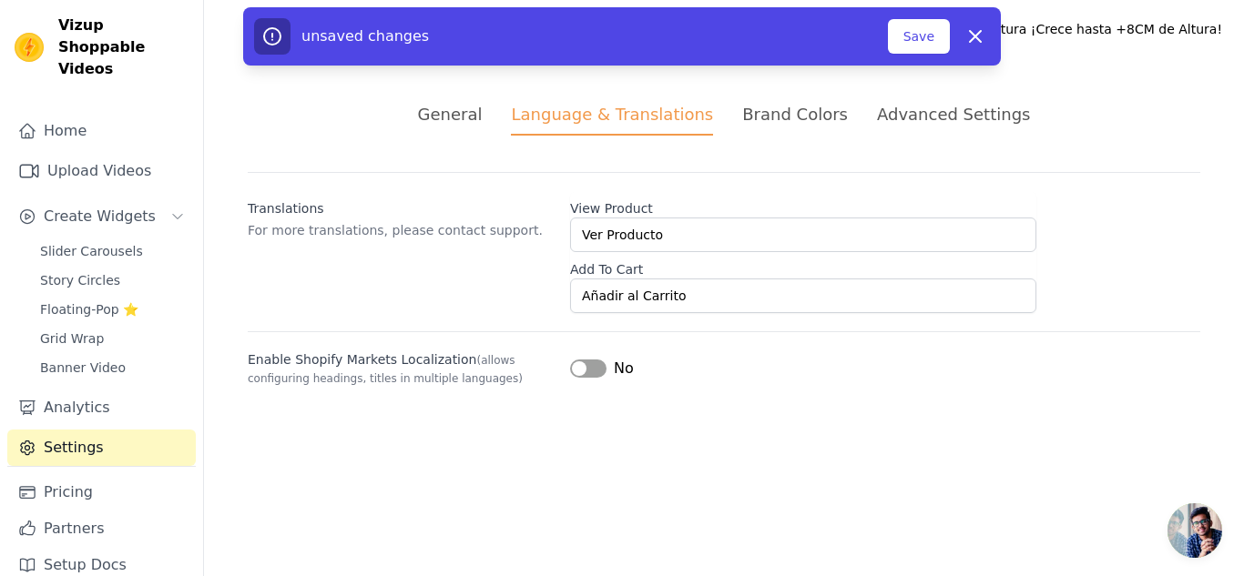
click at [785, 194] on label "View Product" at bounding box center [803, 205] width 466 height 26
click at [785, 218] on input "Ver Producto" at bounding box center [803, 235] width 466 height 35
click at [908, 26] on button "Save" at bounding box center [919, 36] width 62 height 35
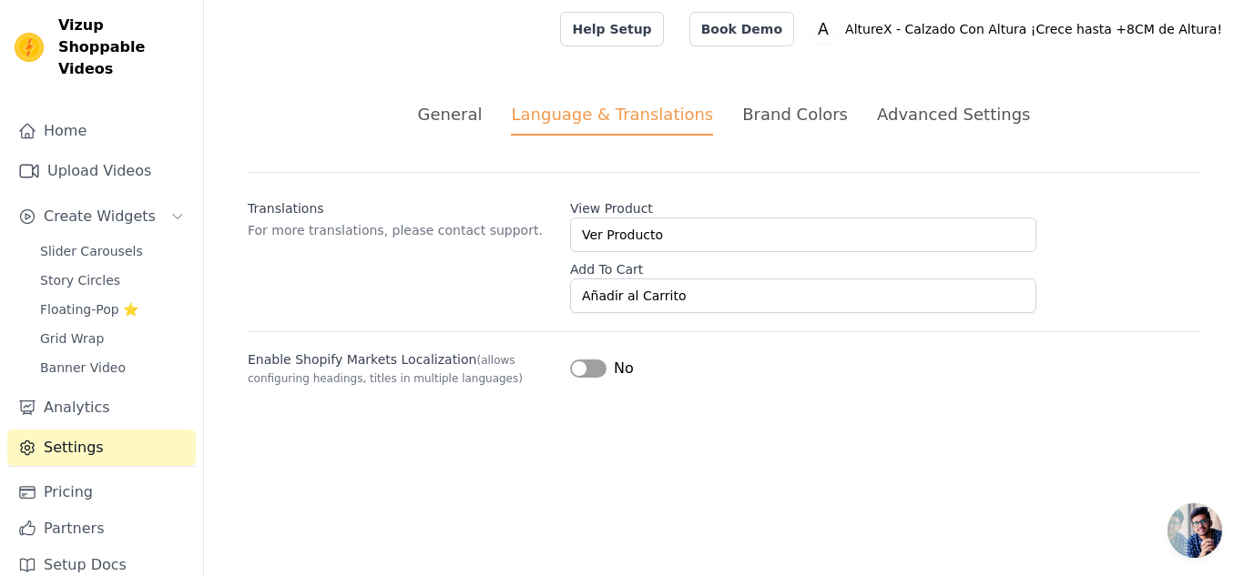
click at [758, 123] on div "Brand Colors" at bounding box center [795, 114] width 106 height 25
